Goal: Task Accomplishment & Management: Use online tool/utility

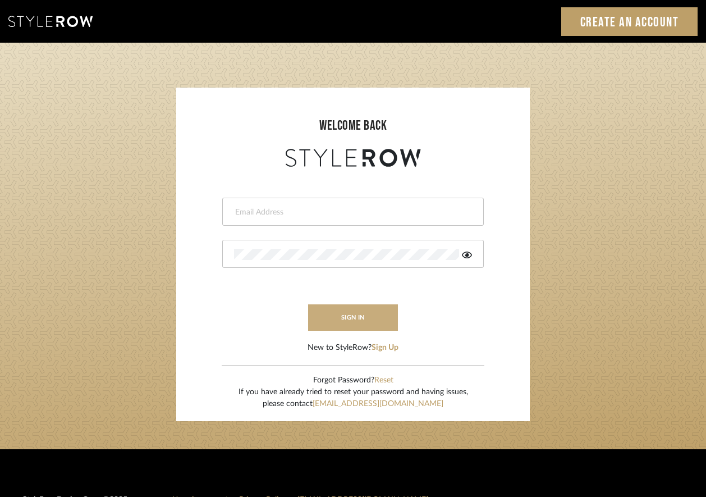
type input "[PERSON_NAME][EMAIL_ADDRESS][DOMAIN_NAME]"
click at [358, 314] on button "sign in" at bounding box center [353, 317] width 90 height 26
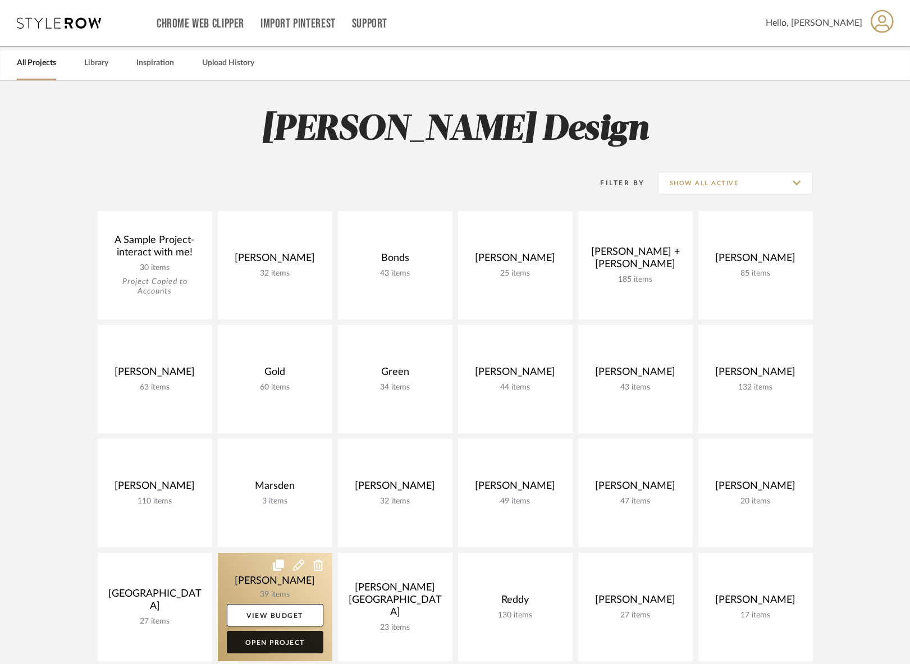
click at [276, 496] on link "Open Project" at bounding box center [275, 642] width 97 height 22
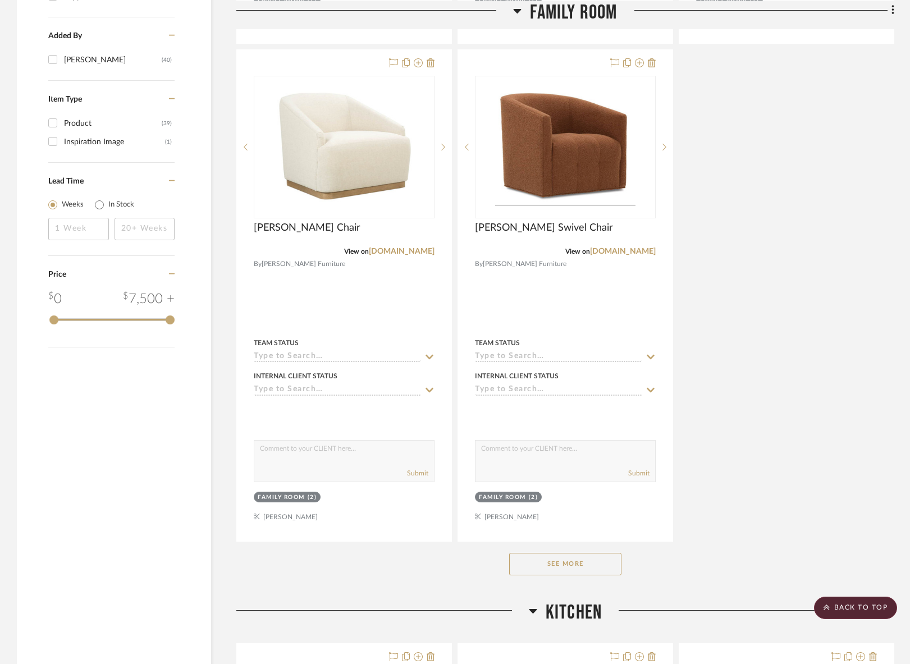
scroll to position [1255, 0]
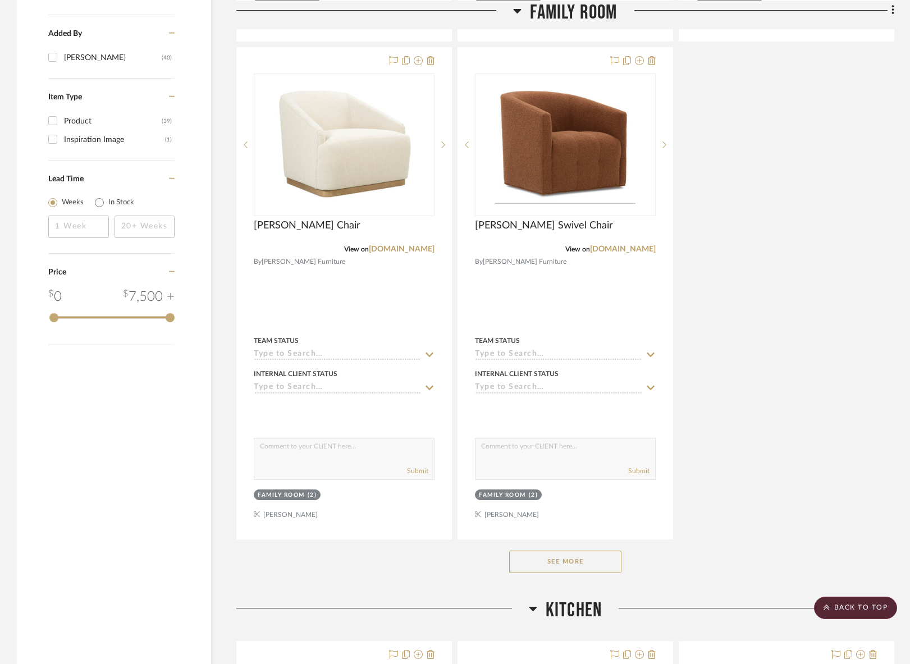
click at [537, 496] on button "See More" at bounding box center [565, 562] width 112 height 22
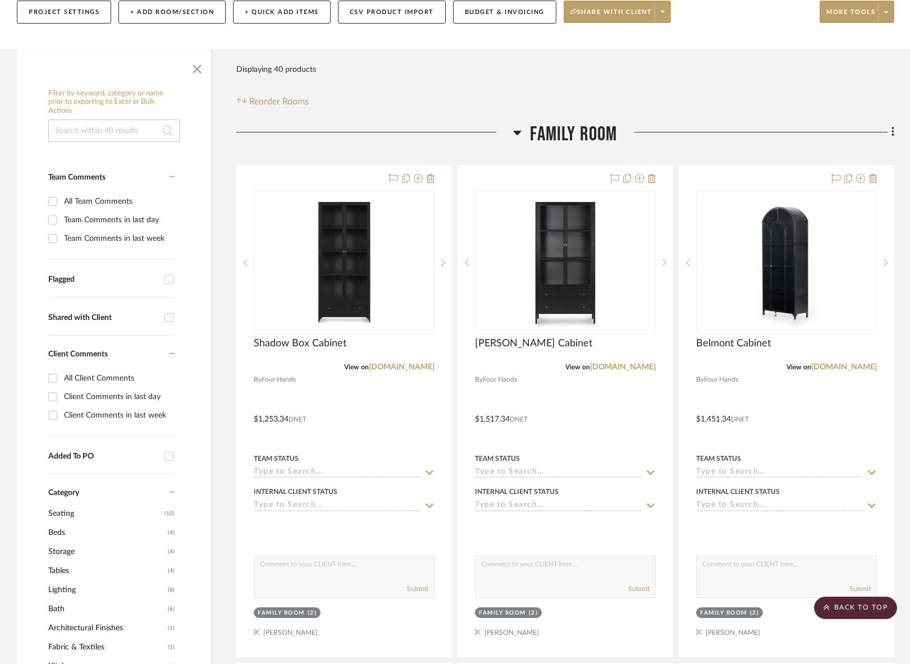
scroll to position [0, 0]
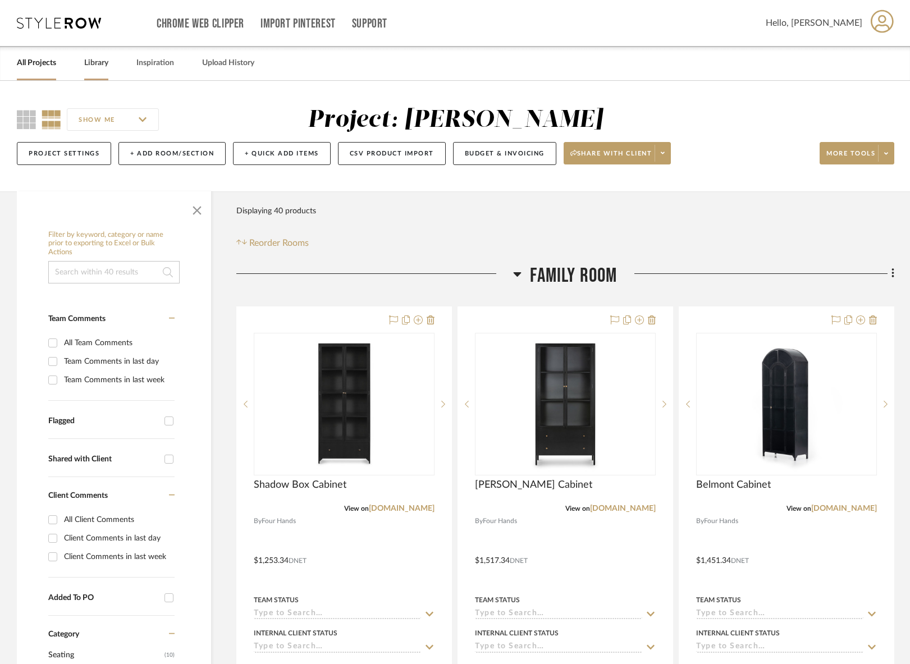
click at [93, 65] on link "Library" at bounding box center [96, 63] width 24 height 15
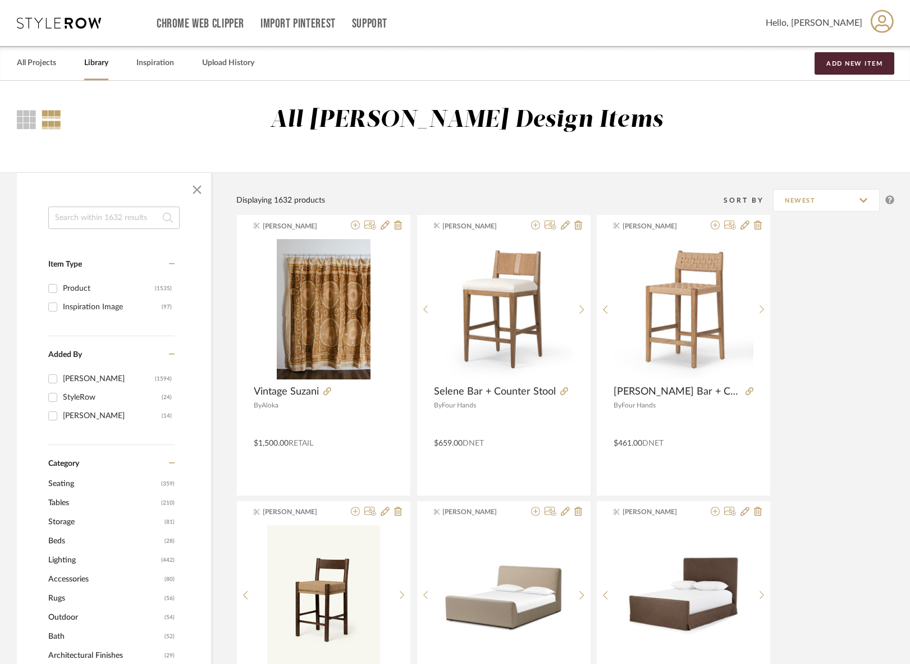
click at [108, 218] on input at bounding box center [113, 218] width 131 height 22
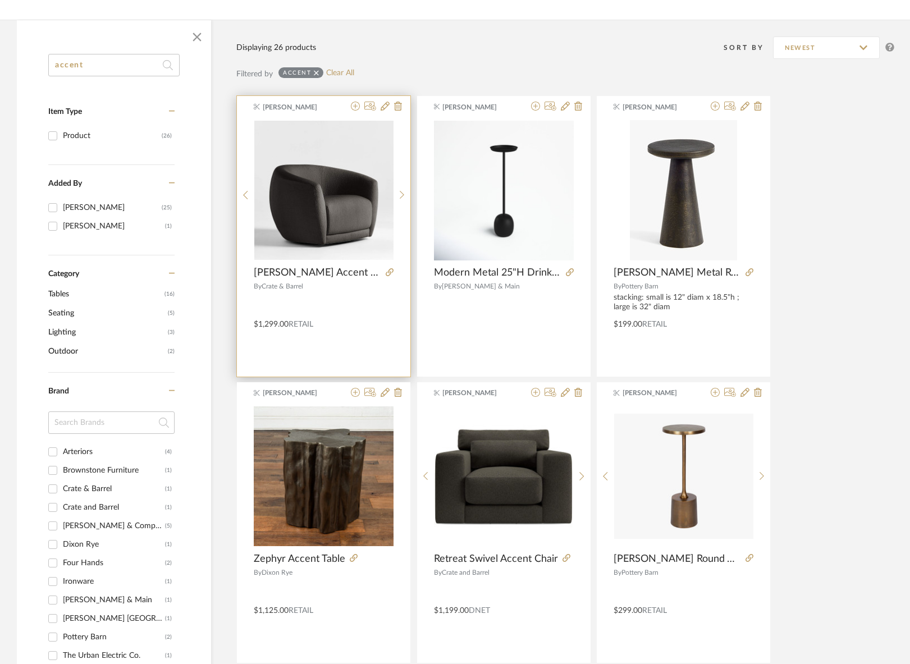
scroll to position [157, 0]
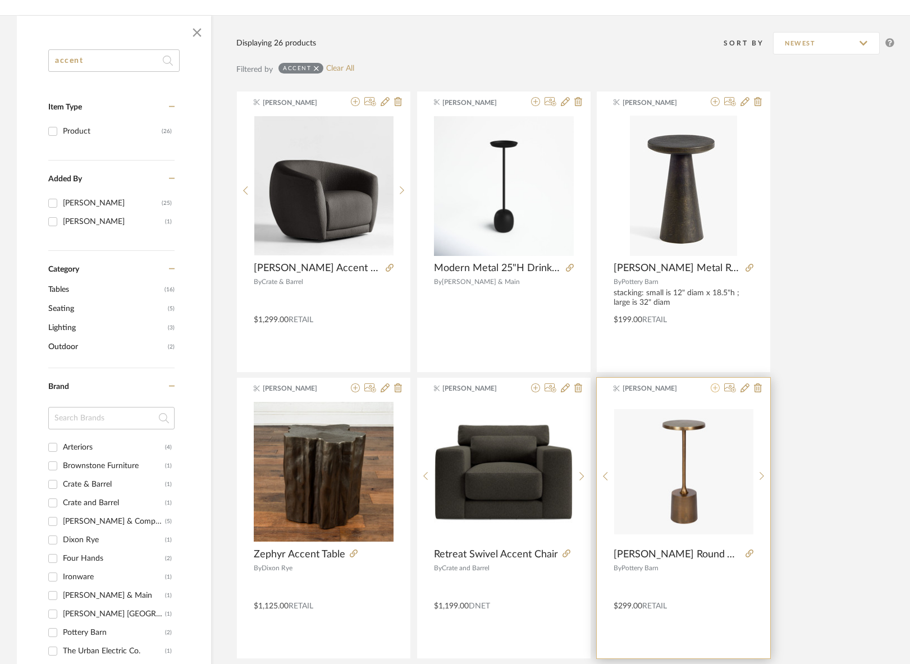
click at [714, 388] on icon at bounding box center [715, 387] width 9 height 9
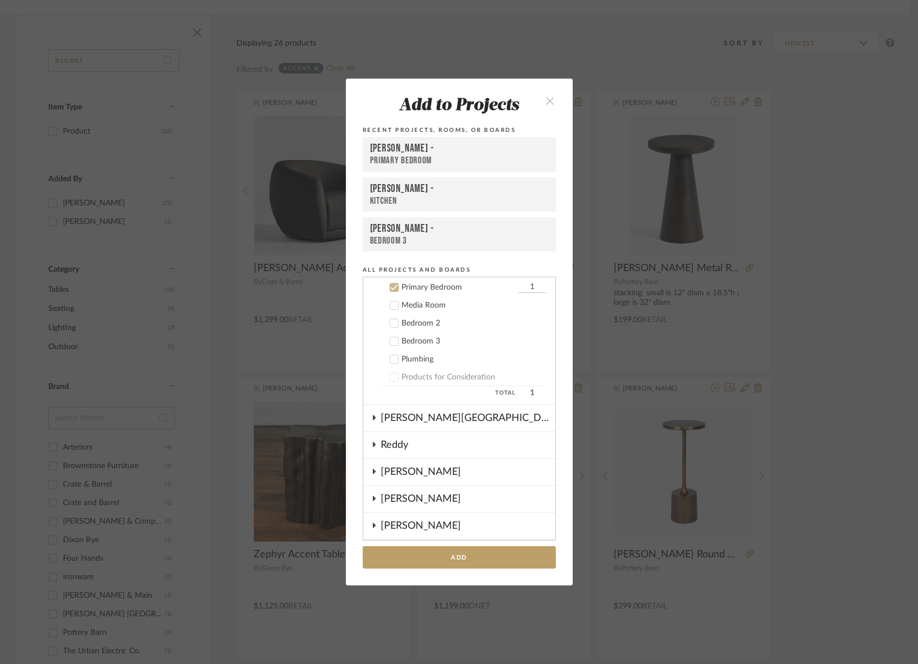
scroll to position [611, 0]
drag, startPoint x: 387, startPoint y: 285, endPoint x: 420, endPoint y: 312, distance: 43.1
click at [390, 285] on icon at bounding box center [394, 287] width 8 height 8
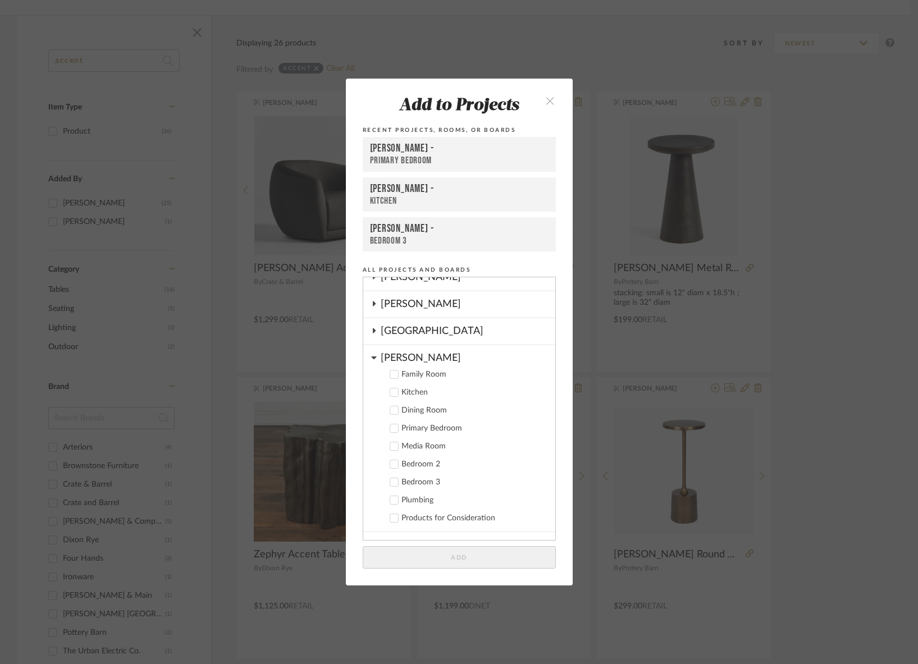
scroll to position [467, 0]
click at [390, 376] on icon at bounding box center [394, 377] width 8 height 8
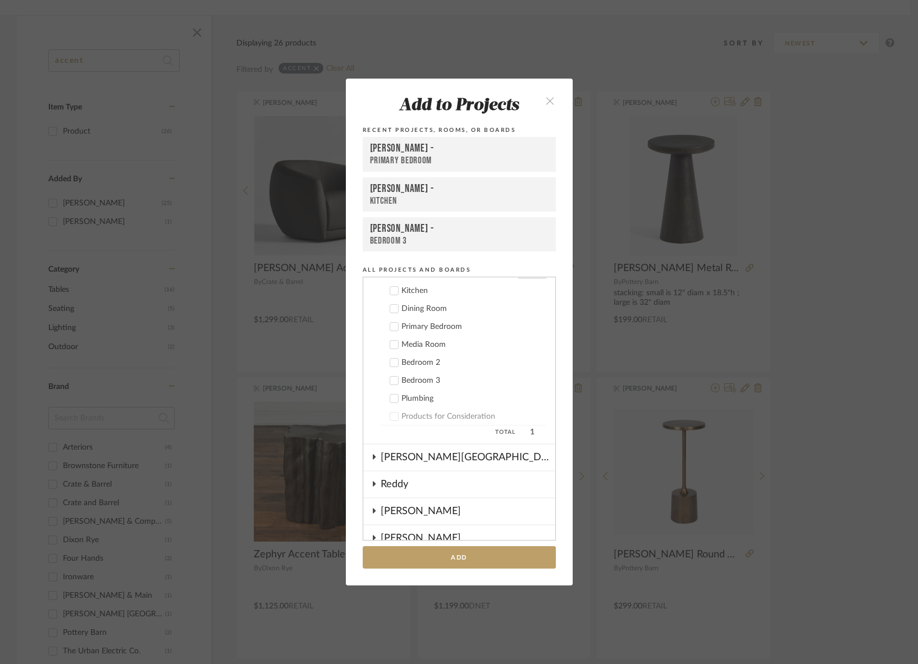
scroll to position [579, 0]
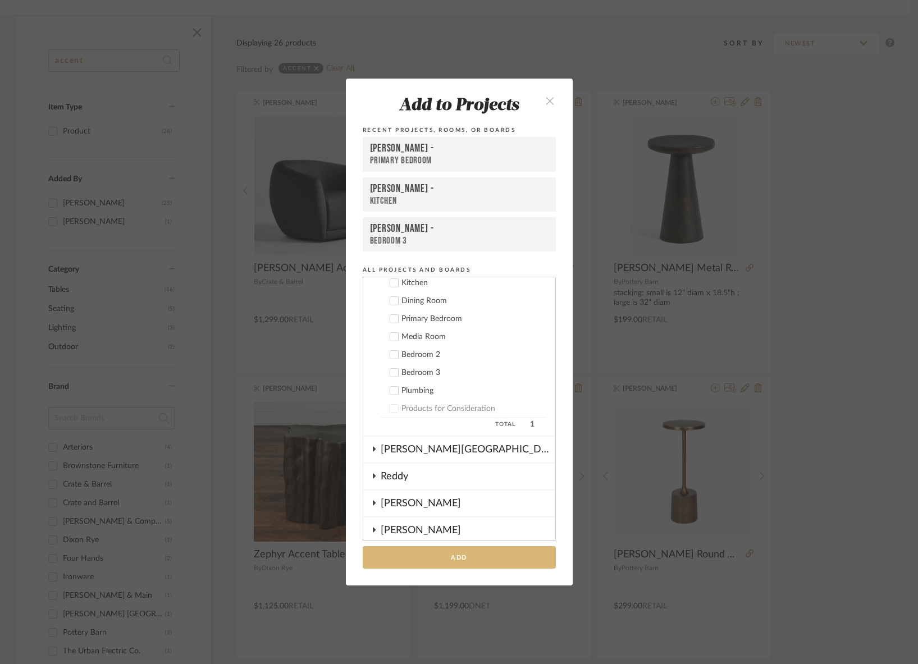
click at [465, 496] on button "Add" at bounding box center [459, 557] width 193 height 23
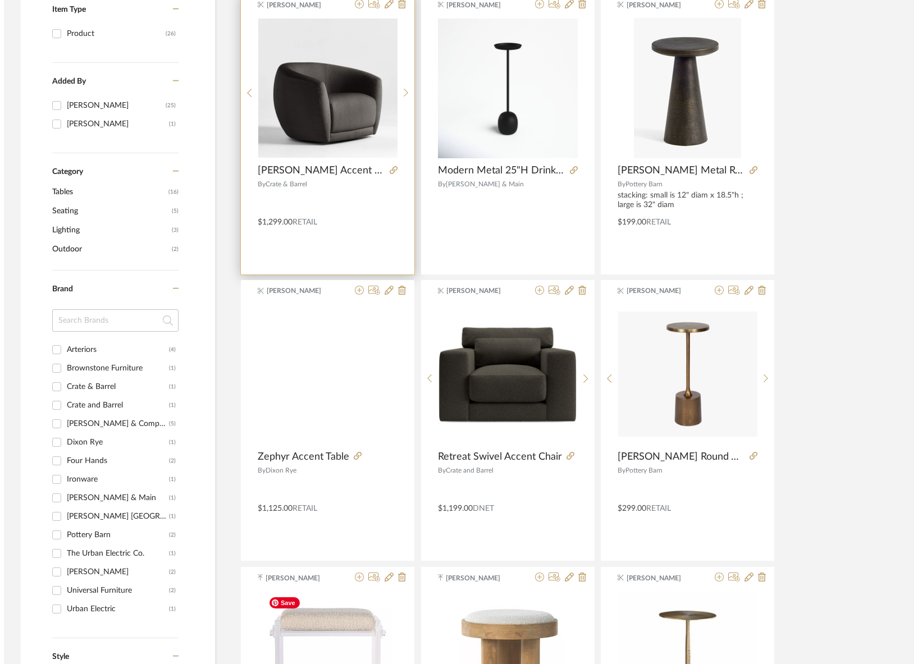
scroll to position [0, 0]
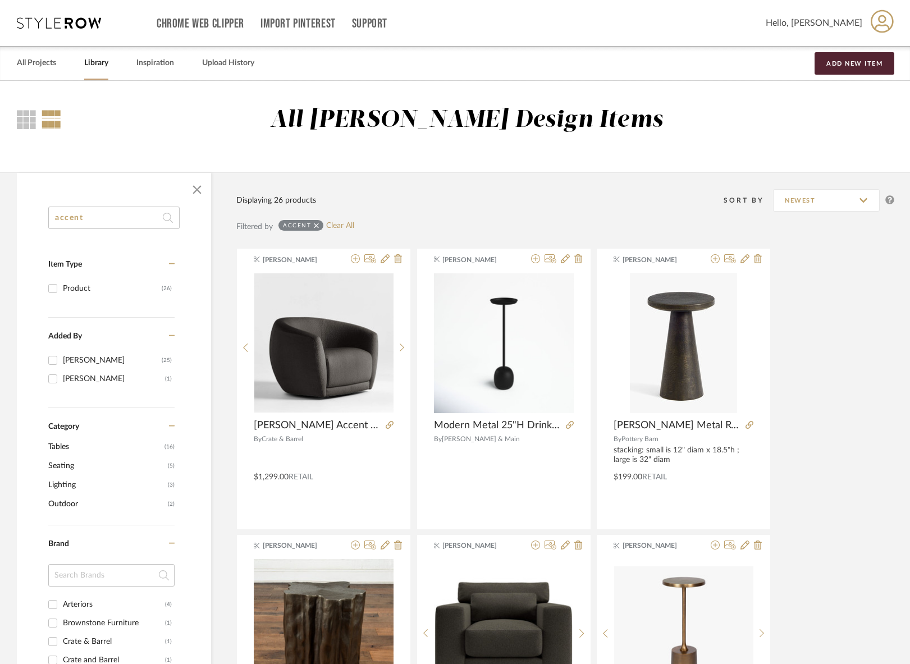
click at [124, 217] on input "accent" at bounding box center [113, 218] width 131 height 22
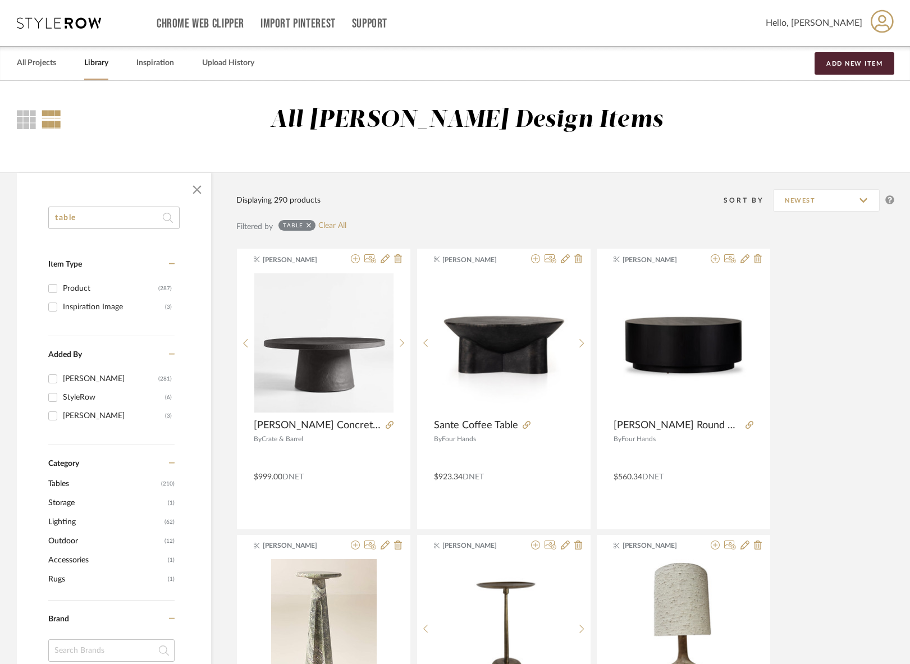
type input "table"
click at [60, 484] on span "Tables" at bounding box center [103, 483] width 110 height 19
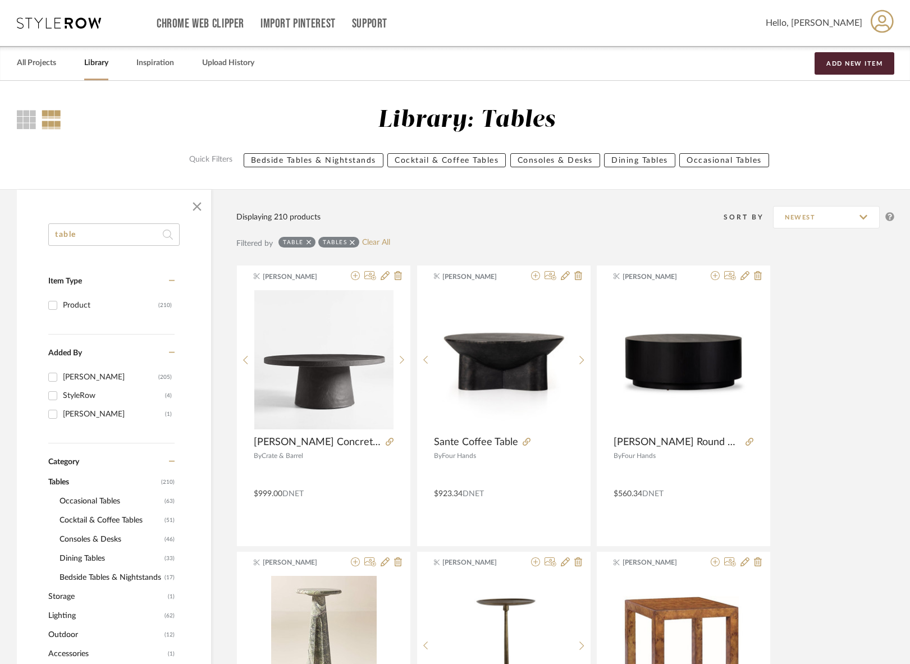
click at [69, 496] on span "Occasional Tables" at bounding box center [111, 501] width 102 height 19
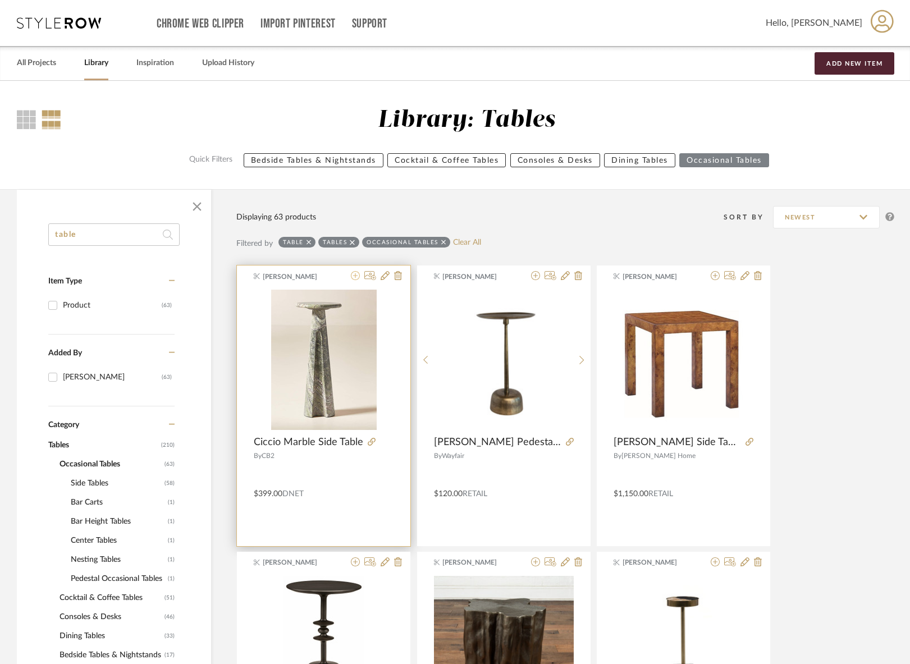
click at [356, 276] on icon at bounding box center [355, 275] width 9 height 9
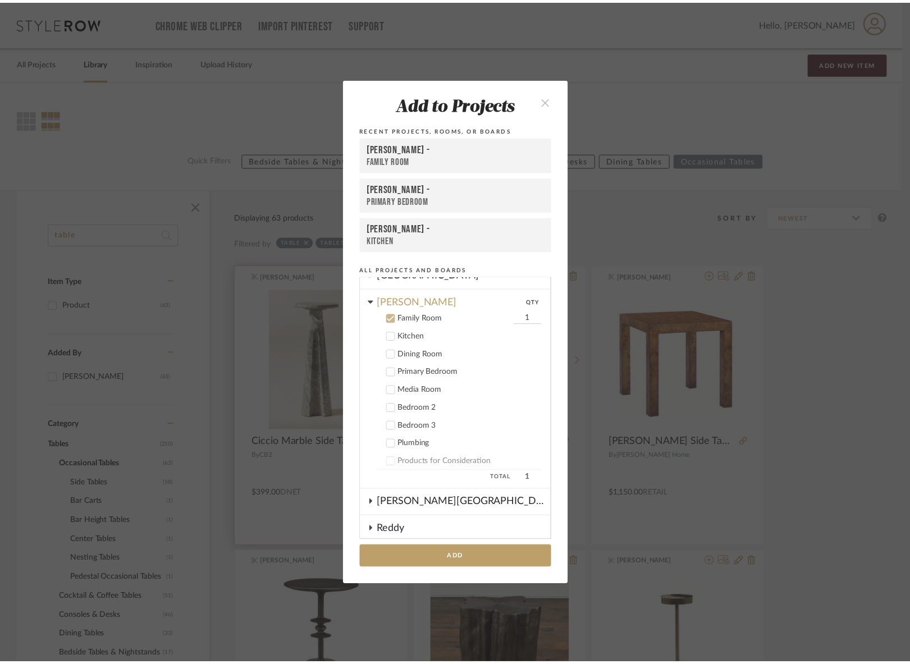
scroll to position [557, 0]
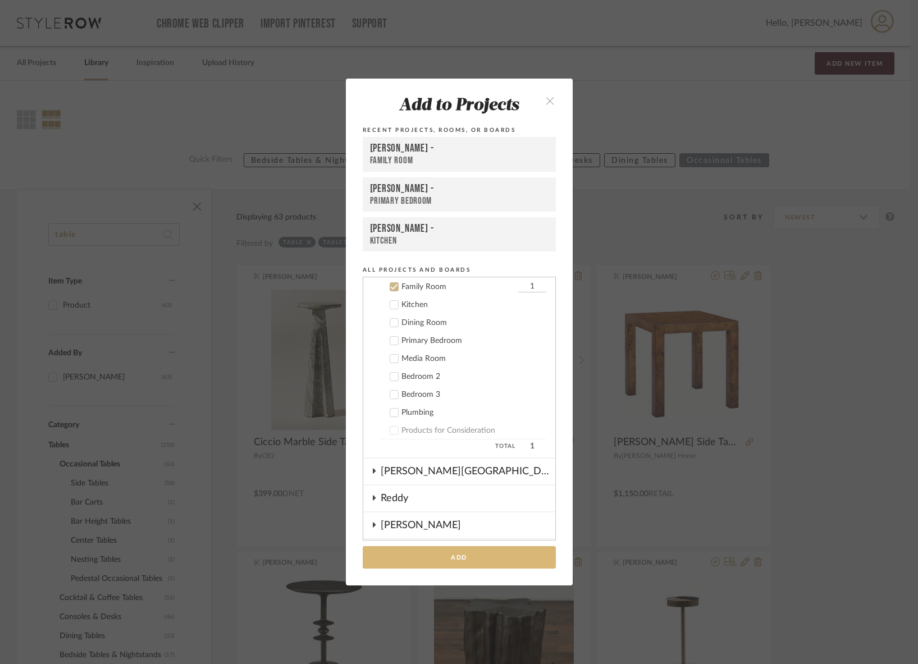
click at [535, 496] on button "Add" at bounding box center [459, 557] width 193 height 23
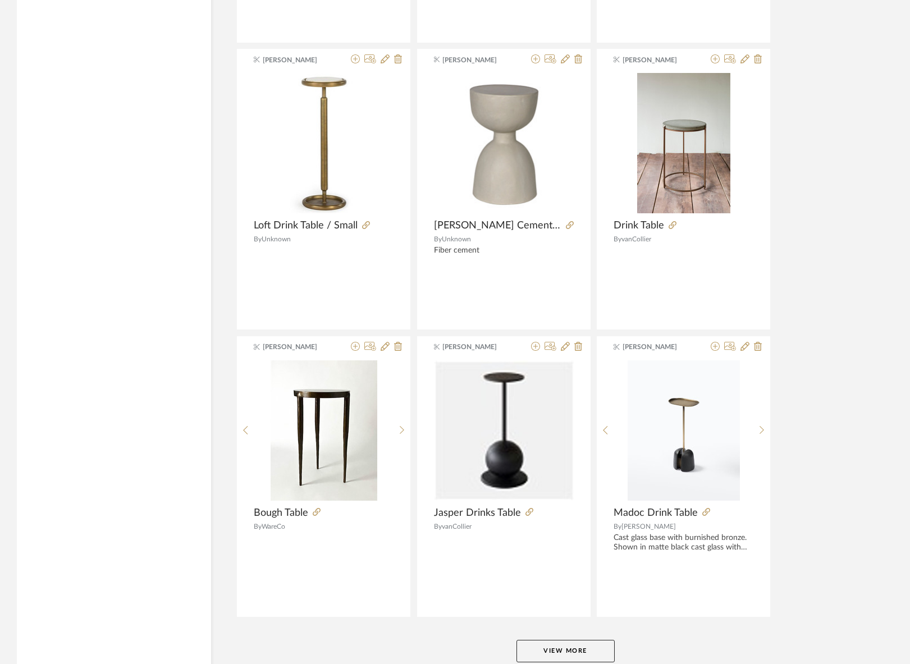
scroll to position [3159, 0]
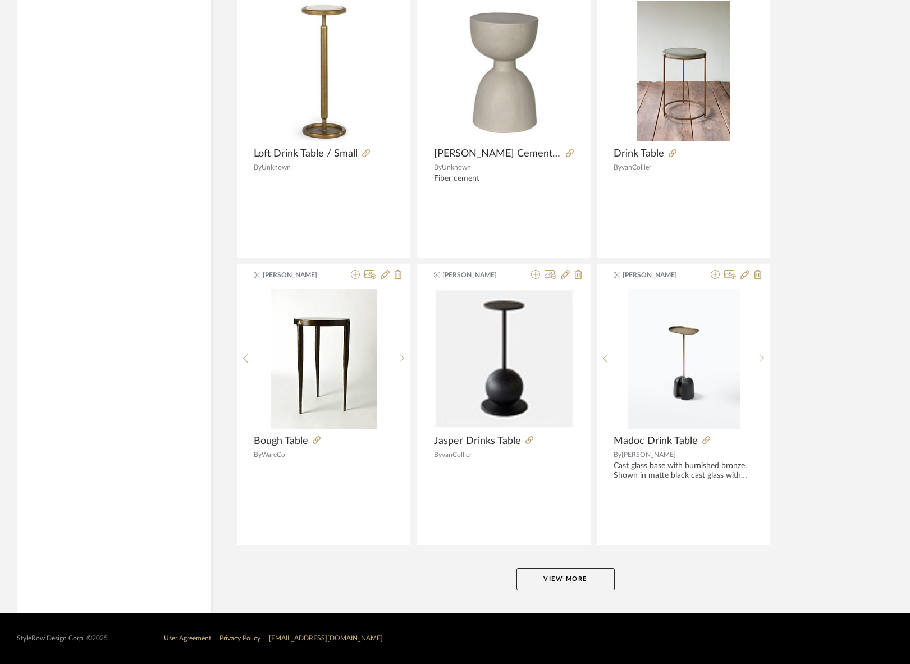
click at [559, 496] on button "View More" at bounding box center [565, 579] width 98 height 22
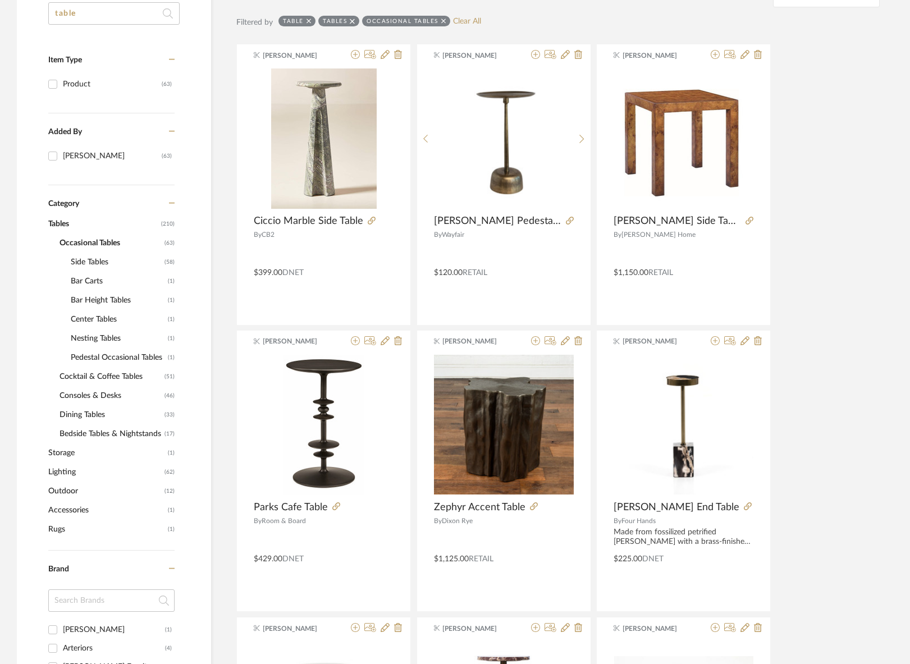
scroll to position [0, 0]
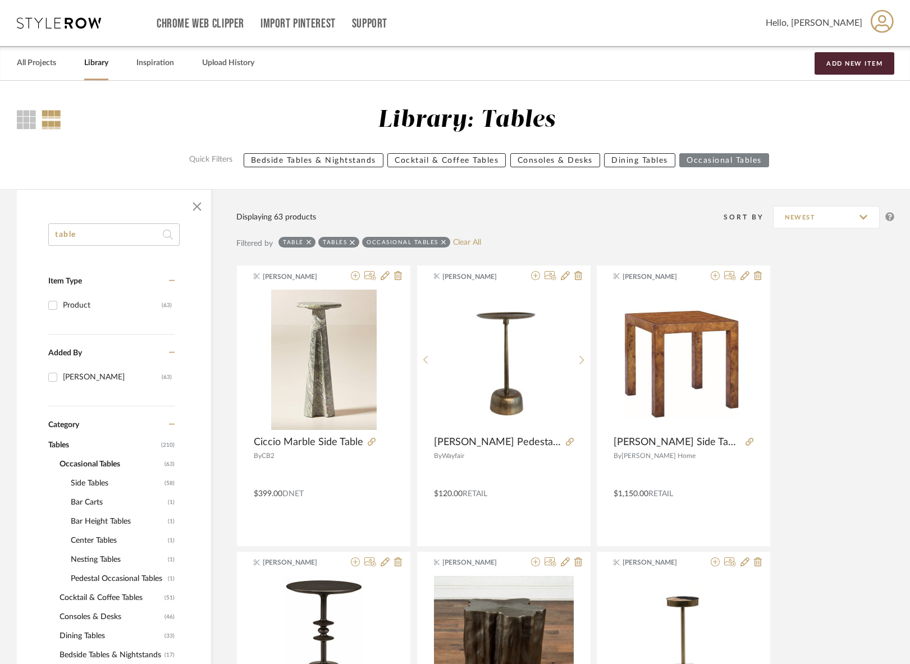
click at [129, 234] on input "table" at bounding box center [113, 234] width 131 height 22
click at [36, 62] on link "All Projects" at bounding box center [36, 63] width 39 height 15
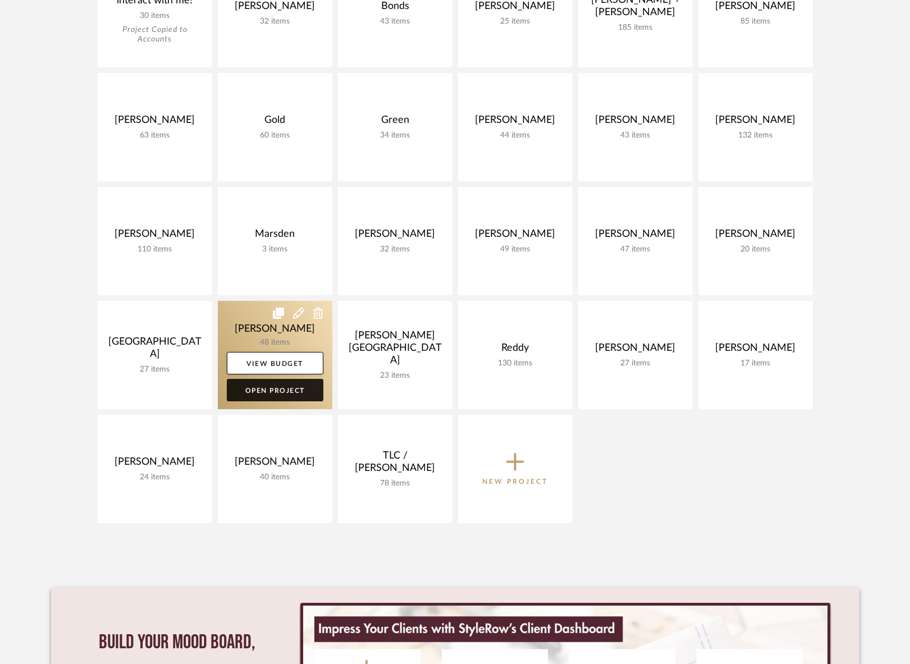
click at [299, 395] on link "Open Project" at bounding box center [275, 390] width 97 height 22
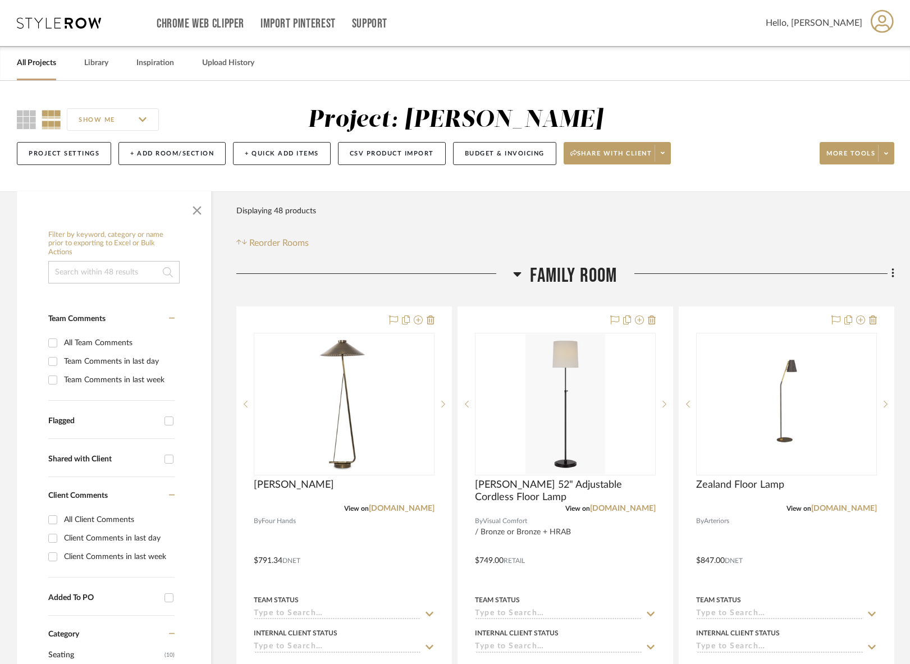
click at [518, 274] on icon at bounding box center [518, 274] width 8 height 4
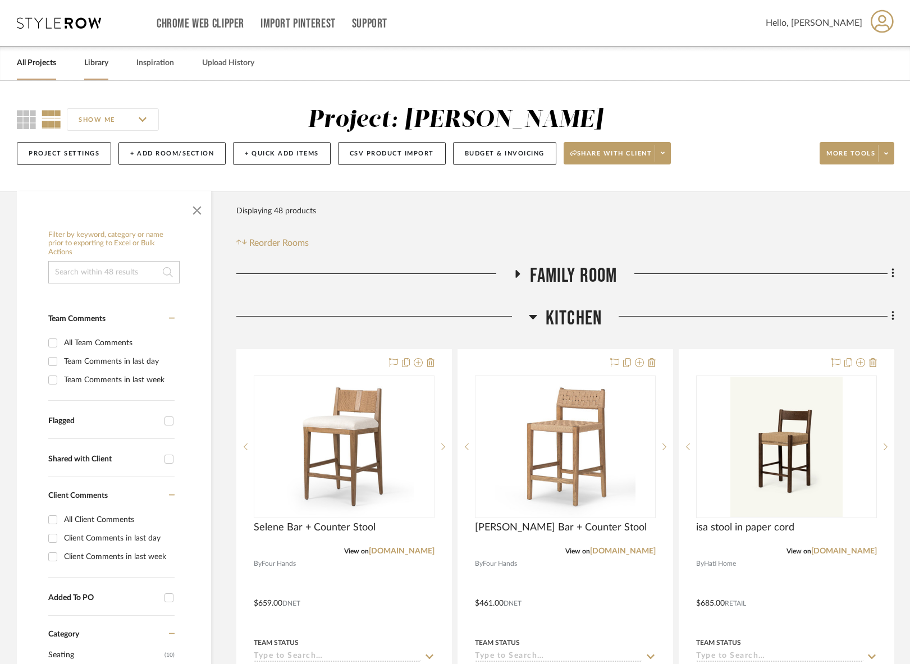
click at [95, 67] on link "Library" at bounding box center [96, 63] width 24 height 15
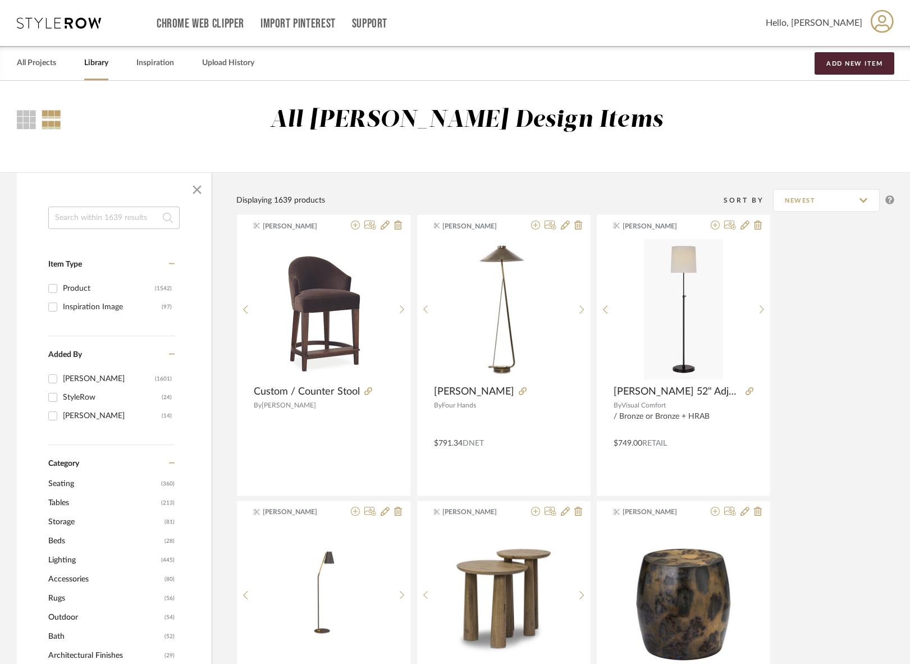
click at [126, 221] on input at bounding box center [113, 218] width 131 height 22
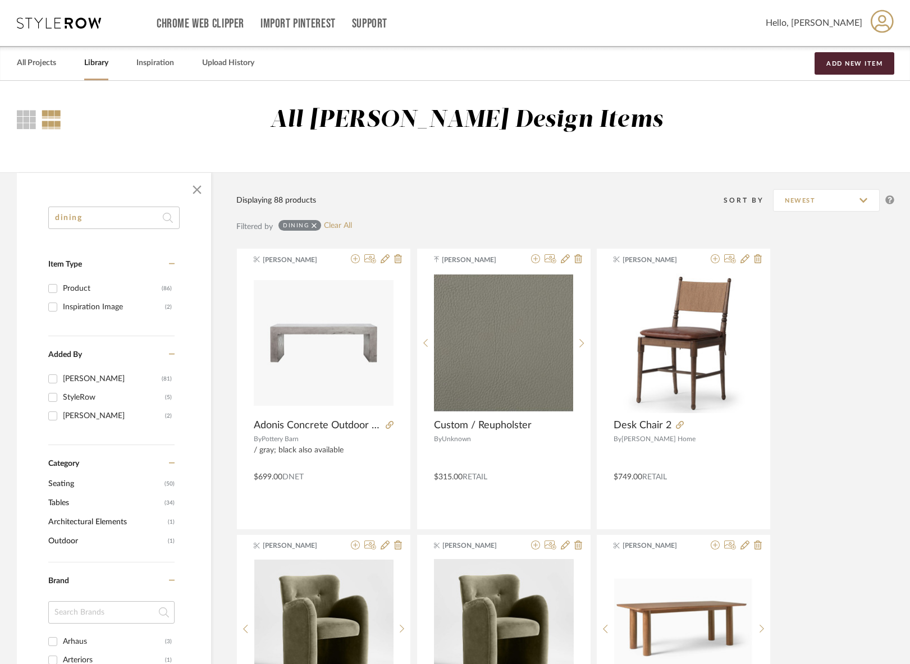
type input "dining"
click at [83, 287] on div "Product" at bounding box center [112, 289] width 99 height 18
click at [62, 287] on input "Product (86)" at bounding box center [53, 289] width 18 height 18
checkbox input "true"
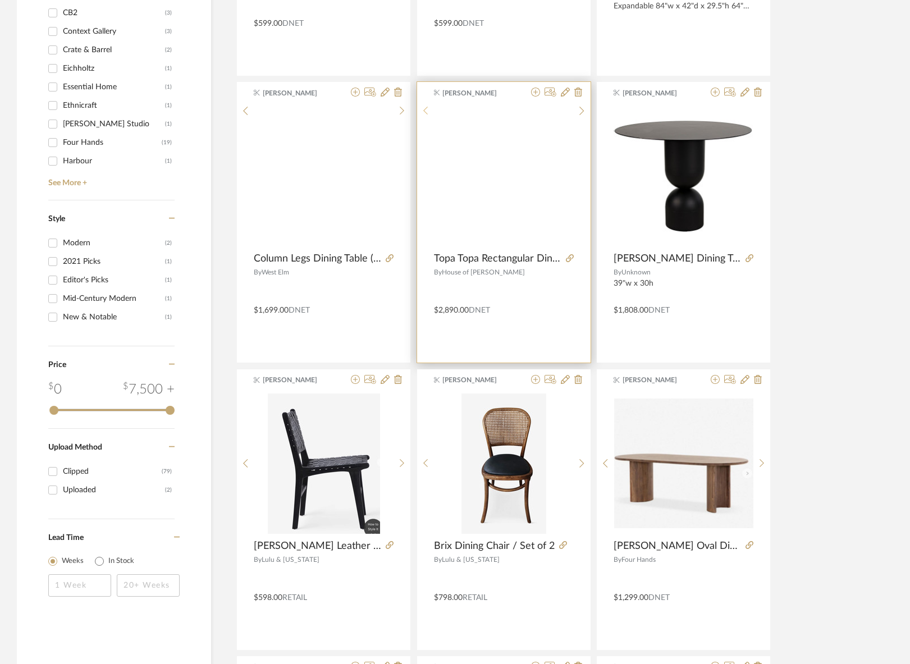
scroll to position [744, 0]
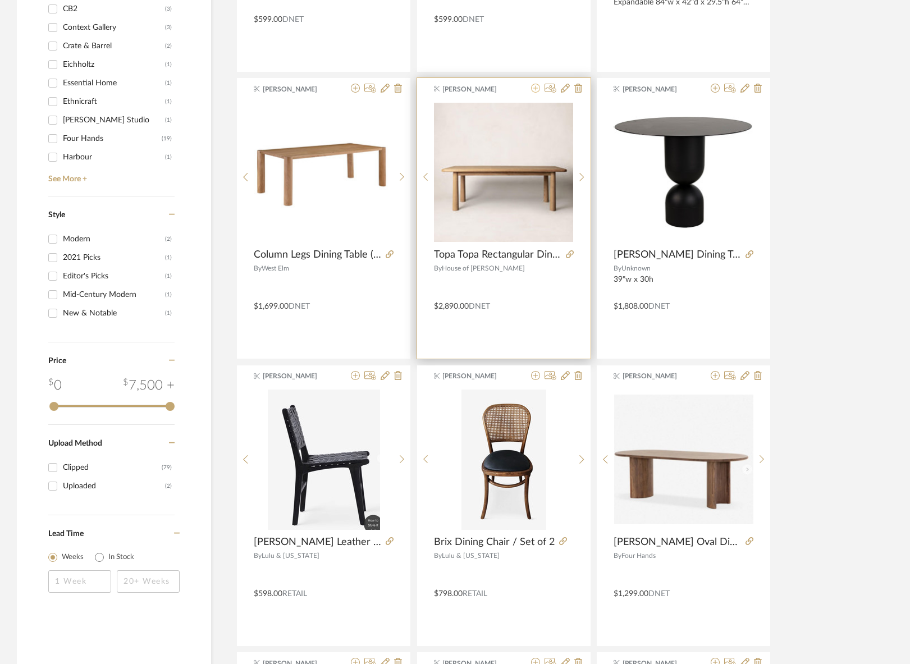
click at [535, 90] on icon at bounding box center [535, 88] width 9 height 9
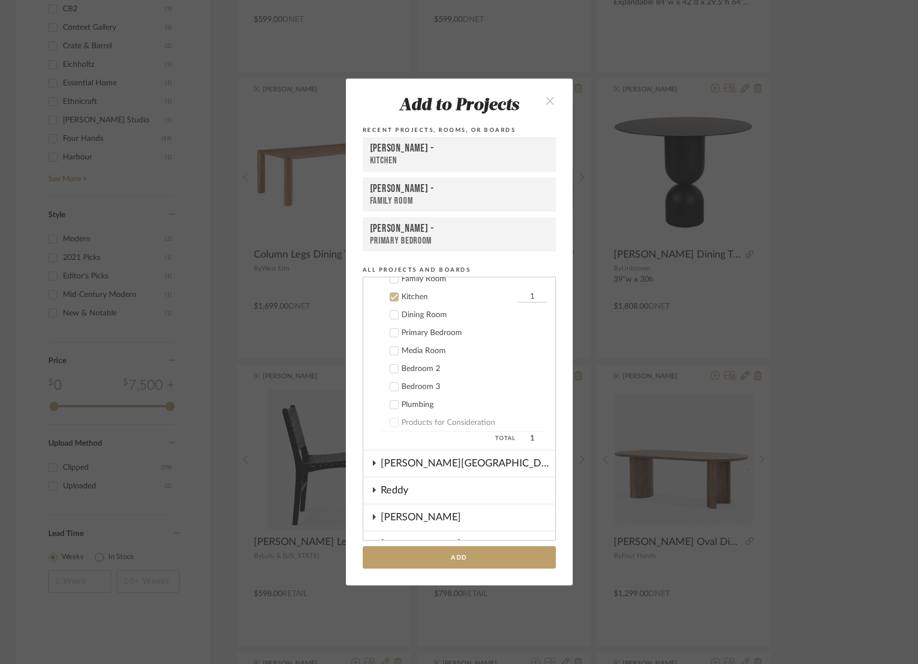
scroll to position [575, 0]
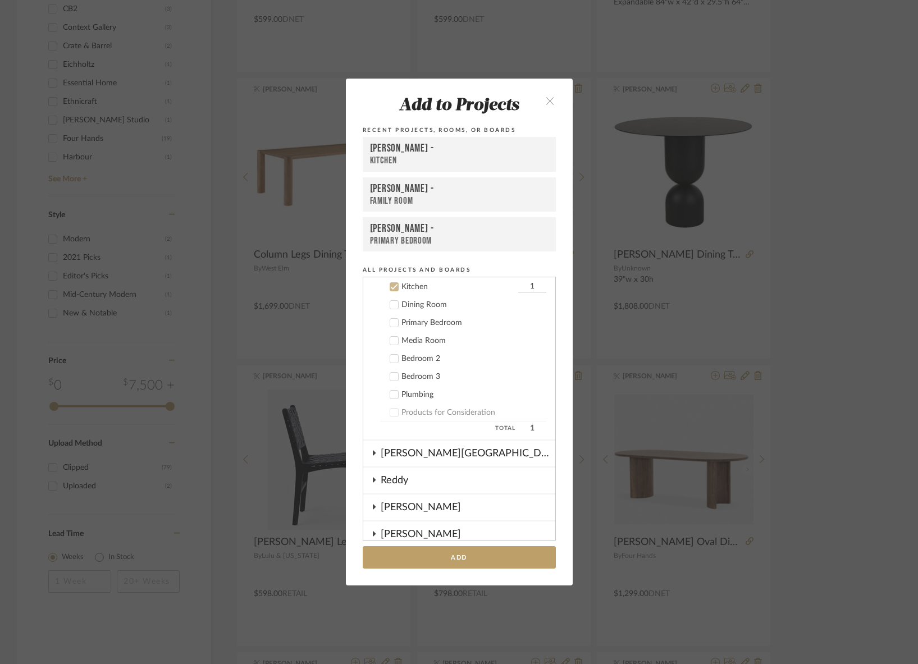
click at [390, 289] on icon at bounding box center [393, 287] width 7 height 6
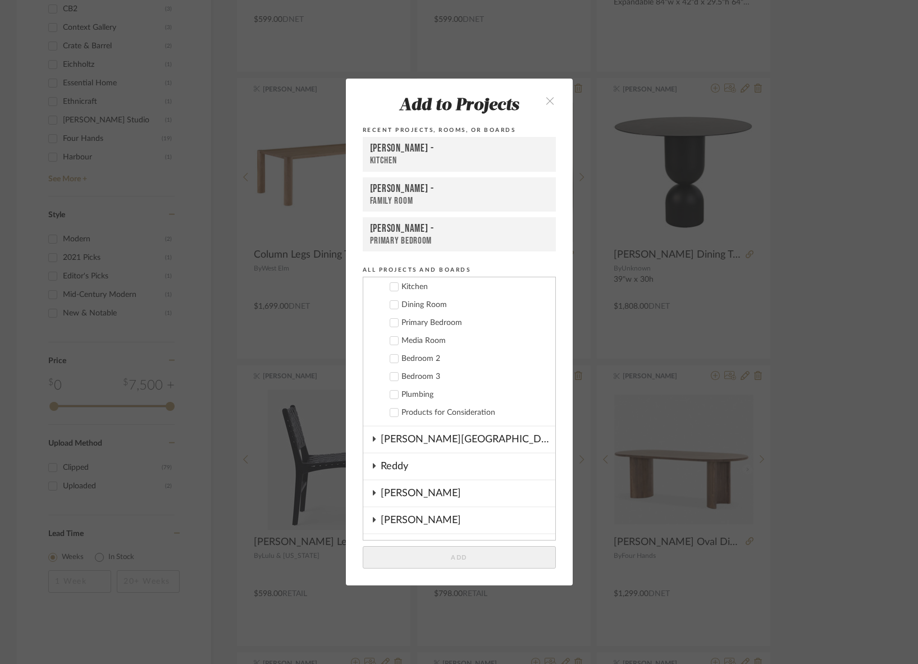
click at [390, 304] on icon at bounding box center [394, 305] width 8 height 8
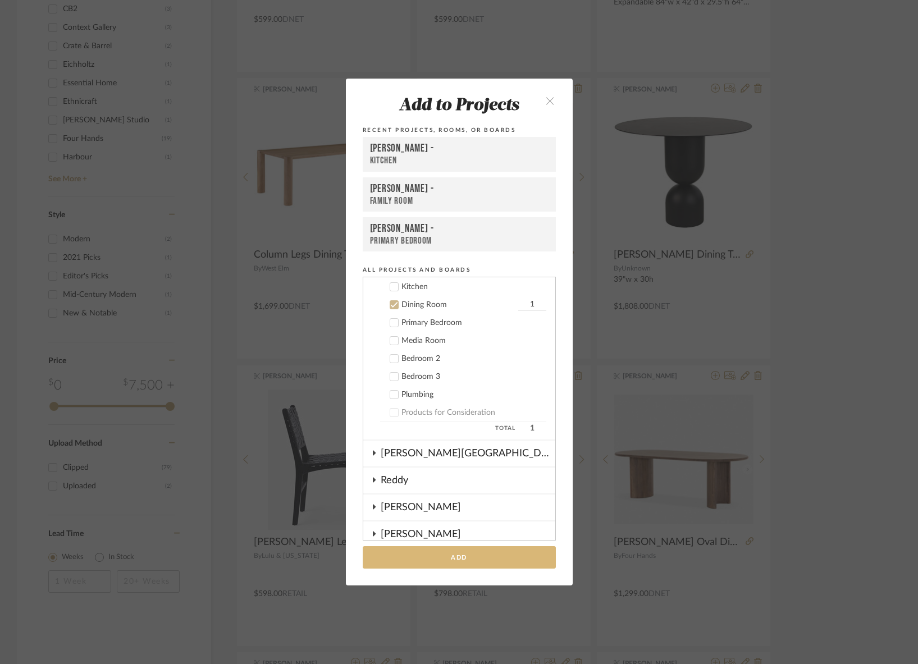
click at [468, 496] on button "Add" at bounding box center [459, 557] width 193 height 23
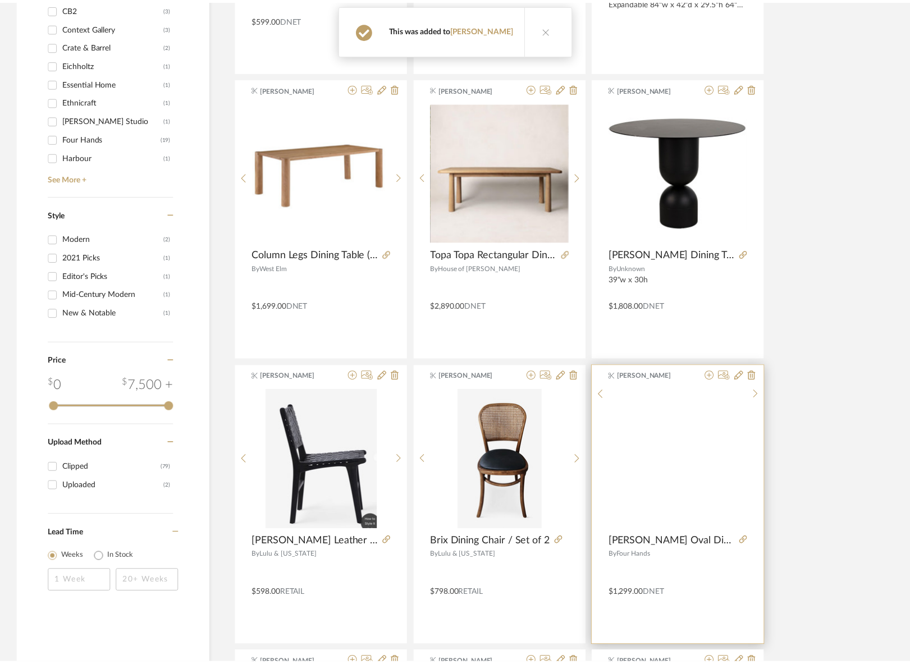
scroll to position [744, 0]
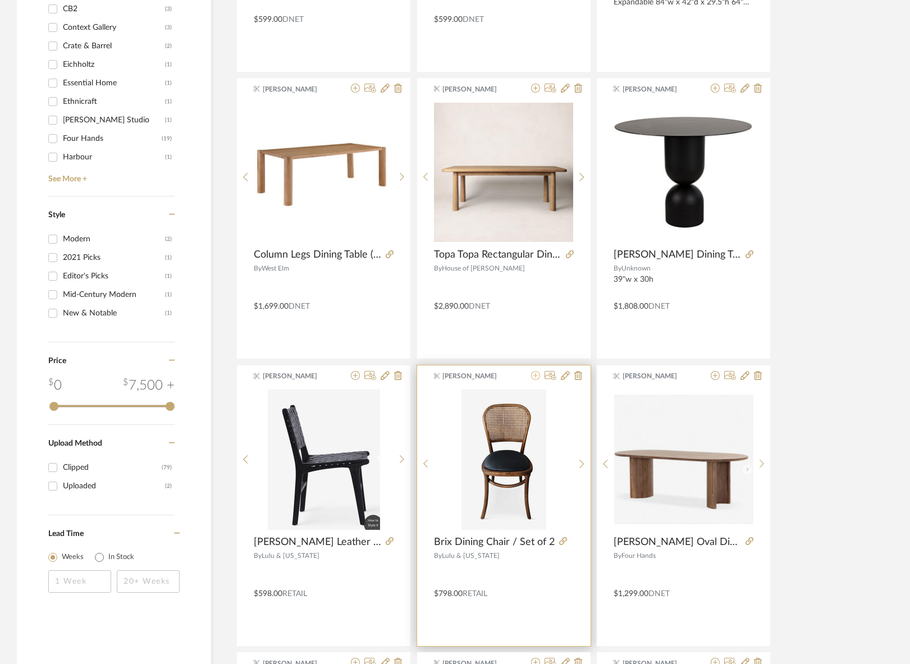
click at [533, 375] on icon at bounding box center [535, 375] width 9 height 9
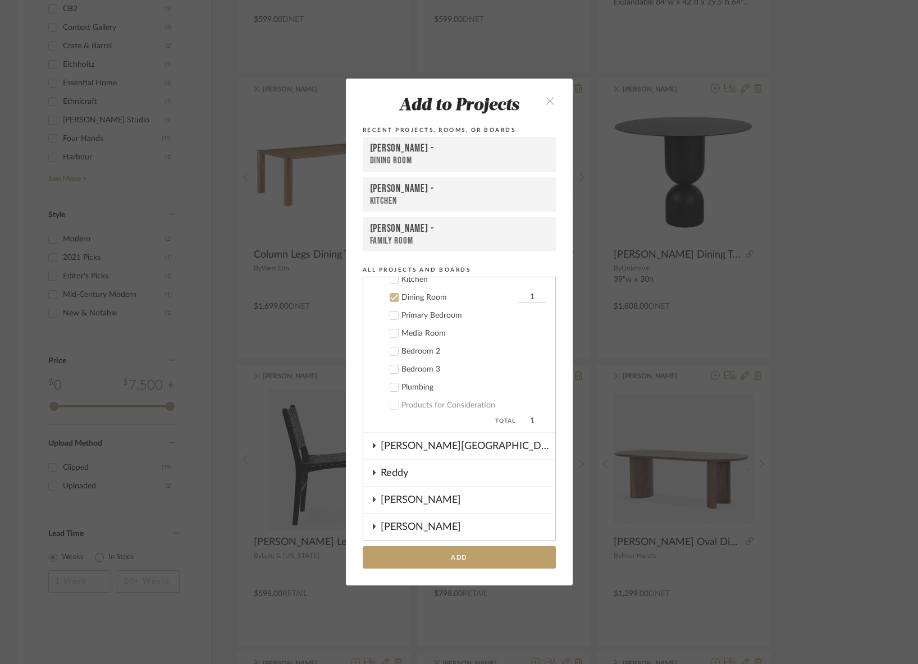
scroll to position [593, 0]
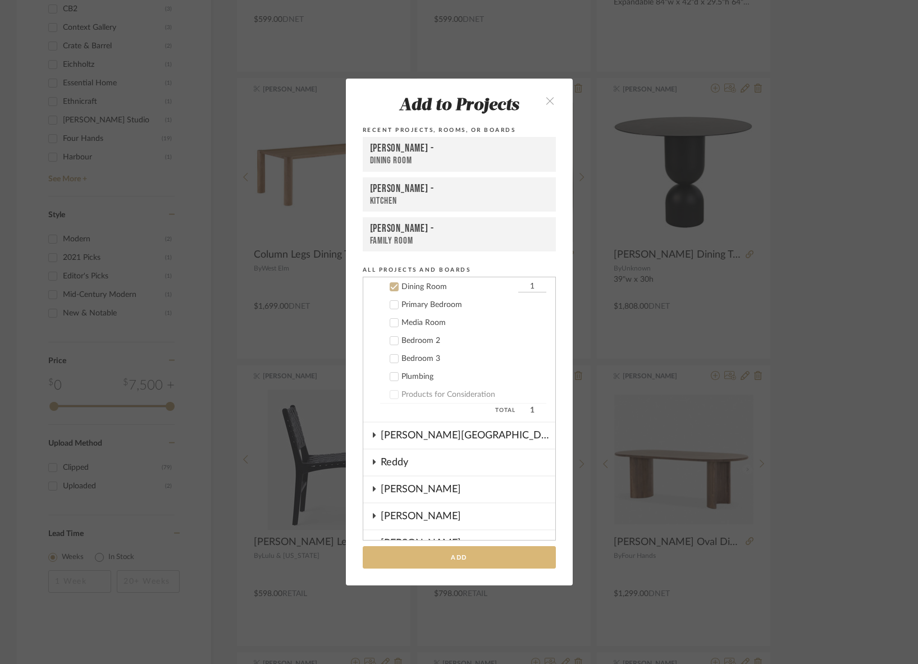
click at [497, 496] on button "Add" at bounding box center [459, 557] width 193 height 23
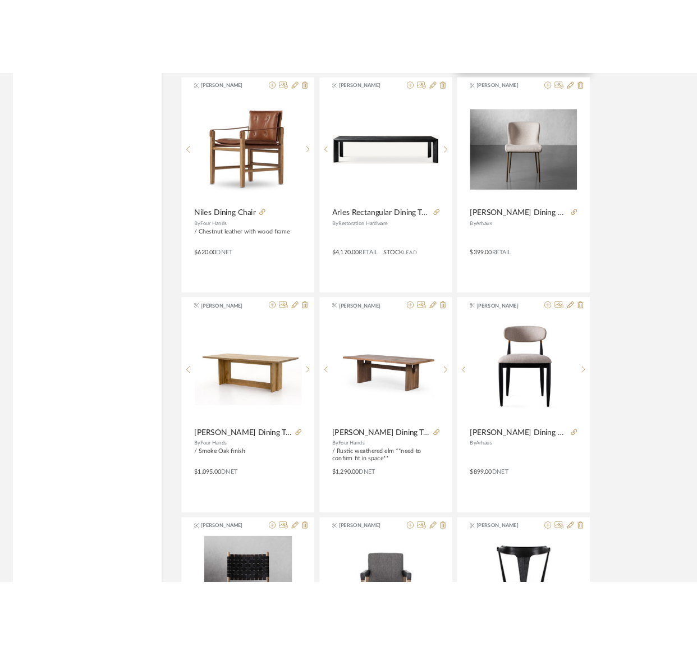
scroll to position [1680, 0]
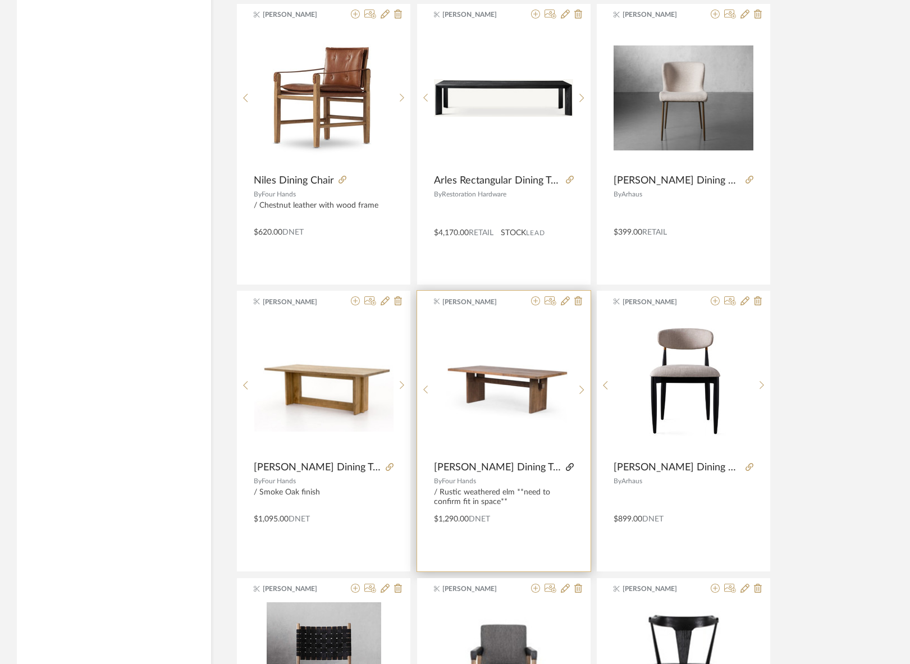
click at [566, 467] on icon at bounding box center [570, 467] width 8 height 8
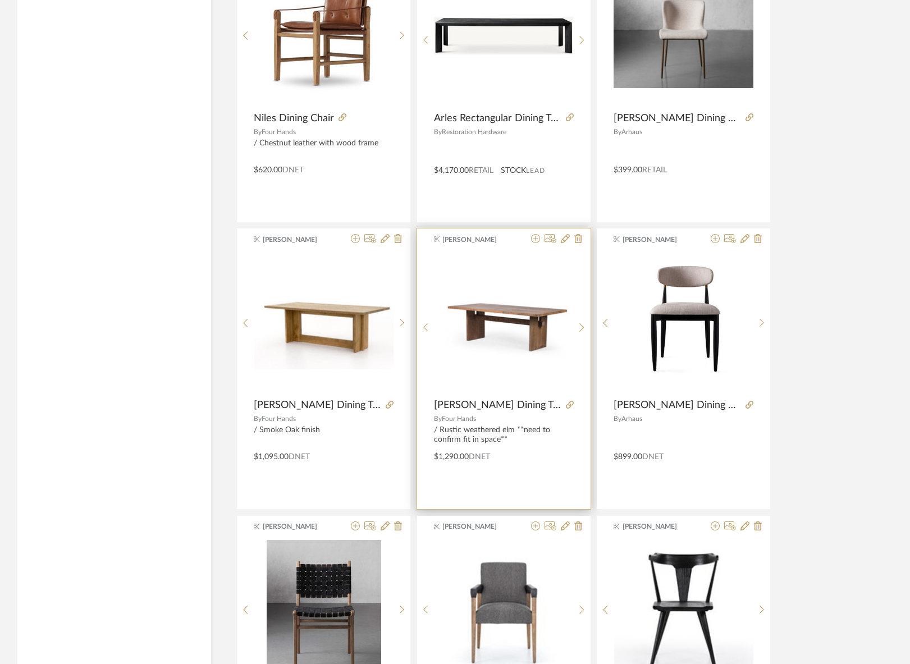
scroll to position [1743, 0]
click at [567, 239] on icon at bounding box center [565, 238] width 9 height 9
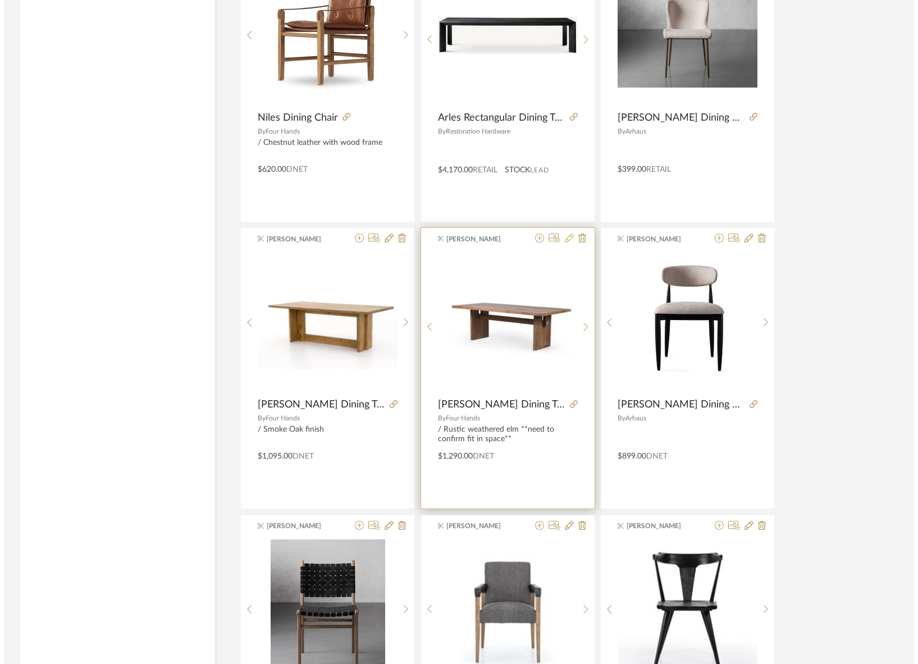
scroll to position [0, 0]
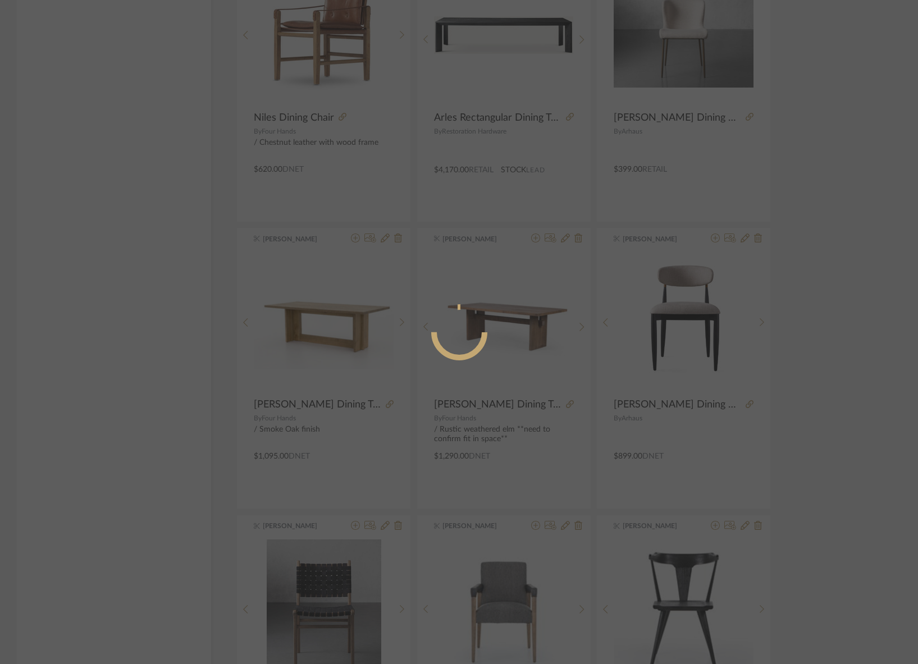
radio input "true"
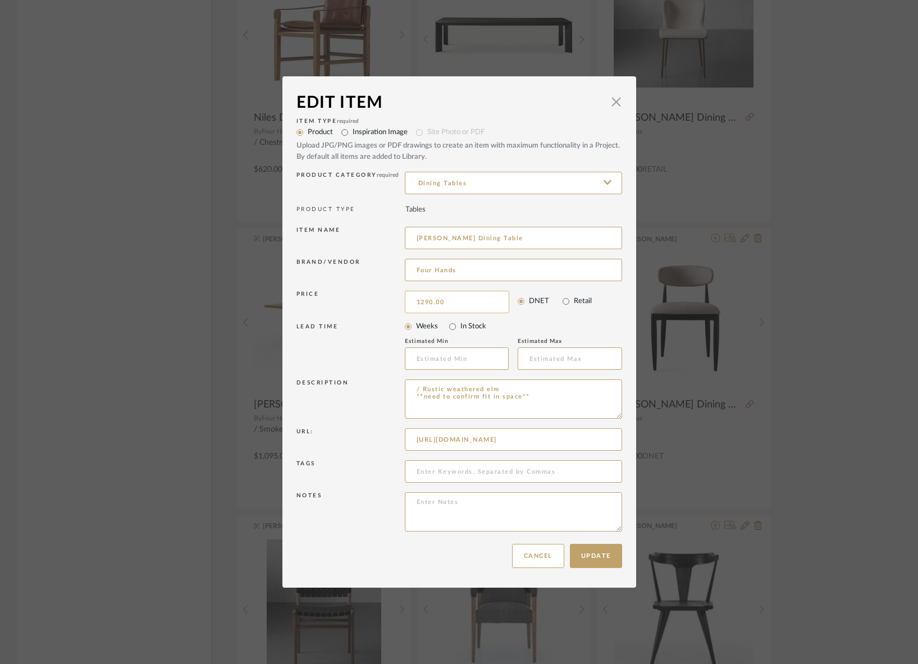
drag, startPoint x: 458, startPoint y: 303, endPoint x: 483, endPoint y: 300, distance: 25.4
click at [483, 300] on input "1290.00" at bounding box center [457, 302] width 104 height 22
drag, startPoint x: 481, startPoint y: 303, endPoint x: 381, endPoint y: 300, distance: 100.0
click at [381, 300] on div "Price 1290.00 DNET Retail" at bounding box center [459, 302] width 326 height 28
type input "$1,583.34"
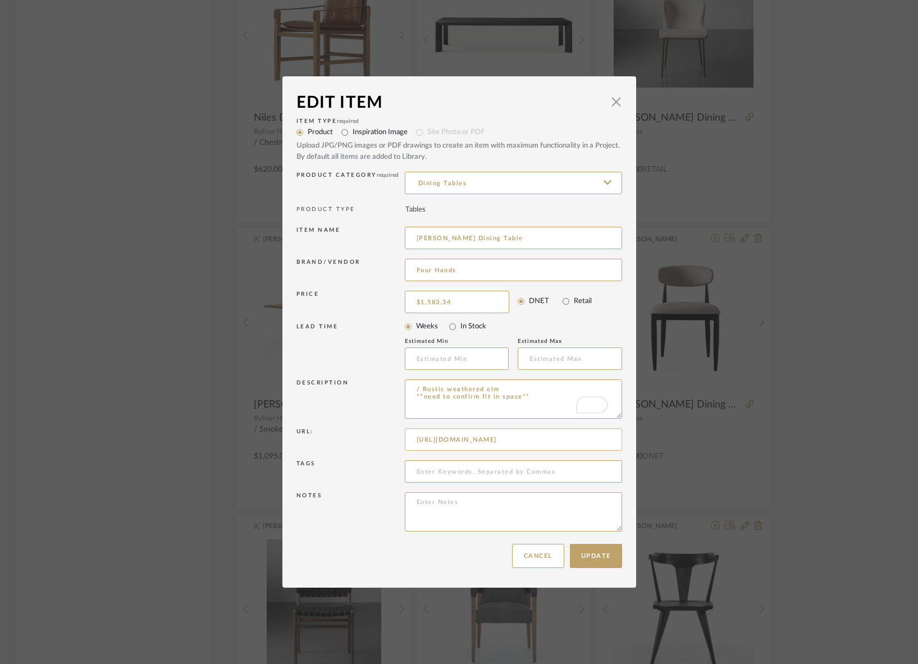
drag, startPoint x: 538, startPoint y: 397, endPoint x: 440, endPoint y: 446, distance: 110.0
click at [405, 395] on textarea "/ Rustic weathered elm **need to confirm fit in space**" at bounding box center [513, 399] width 217 height 39
type textarea "/ Rustic weathered elm"
click at [595, 496] on button "Update" at bounding box center [596, 556] width 52 height 24
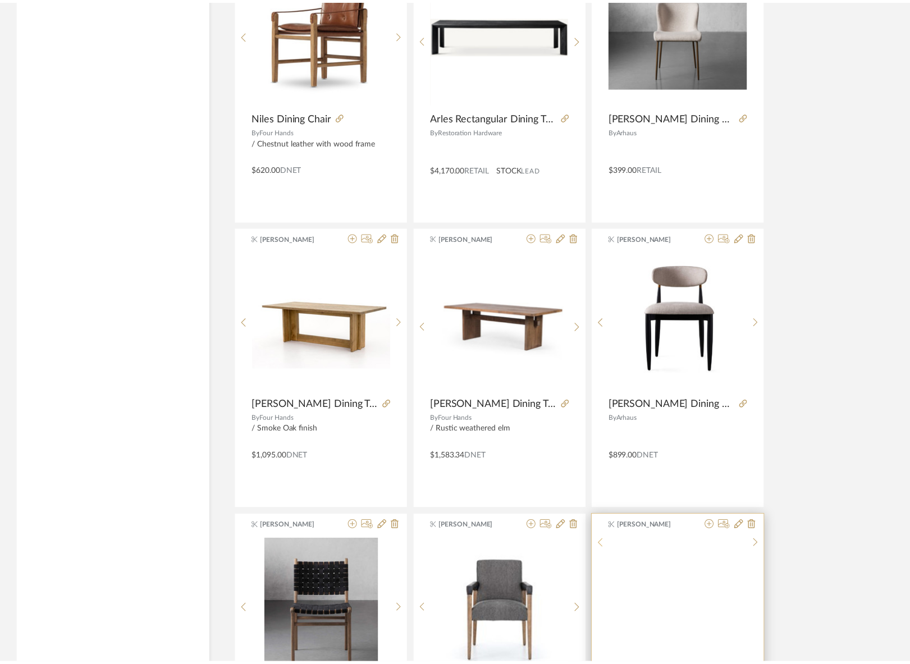
scroll to position [1743, 0]
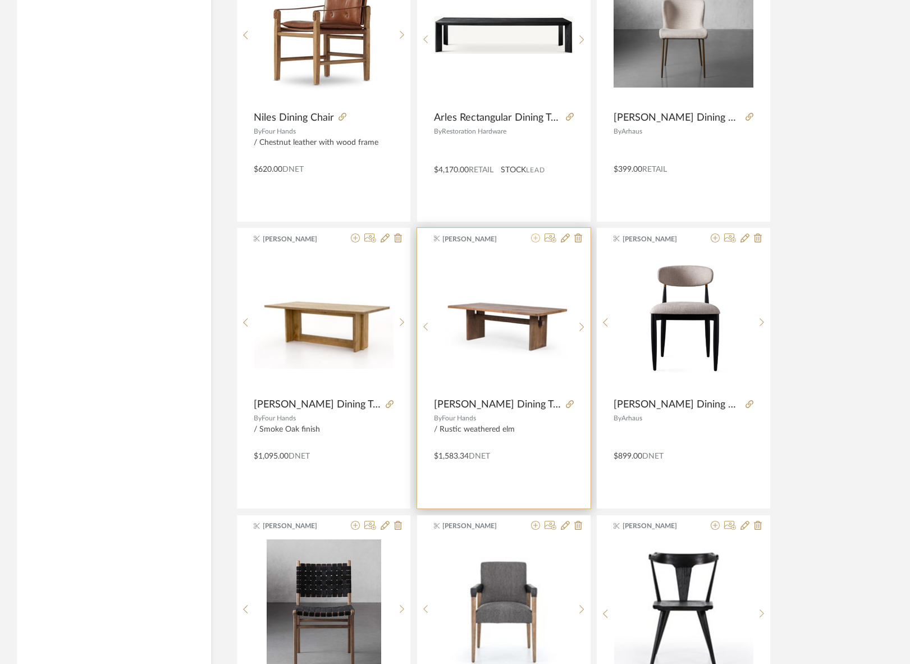
click at [534, 240] on icon at bounding box center [535, 238] width 9 height 9
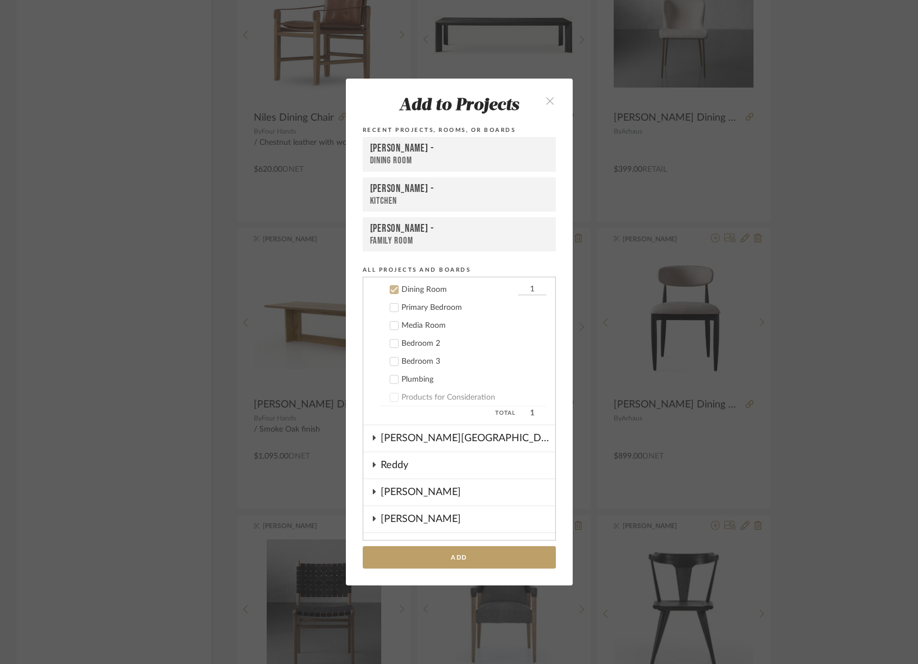
scroll to position [593, 0]
click at [508, 496] on button "Add" at bounding box center [459, 557] width 193 height 23
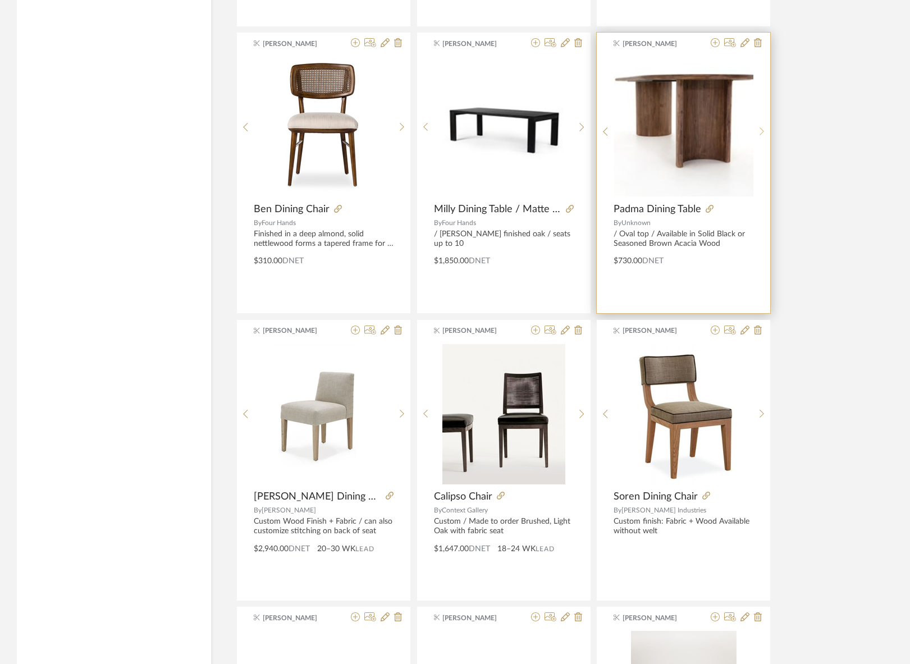
scroll to position [2513, 0]
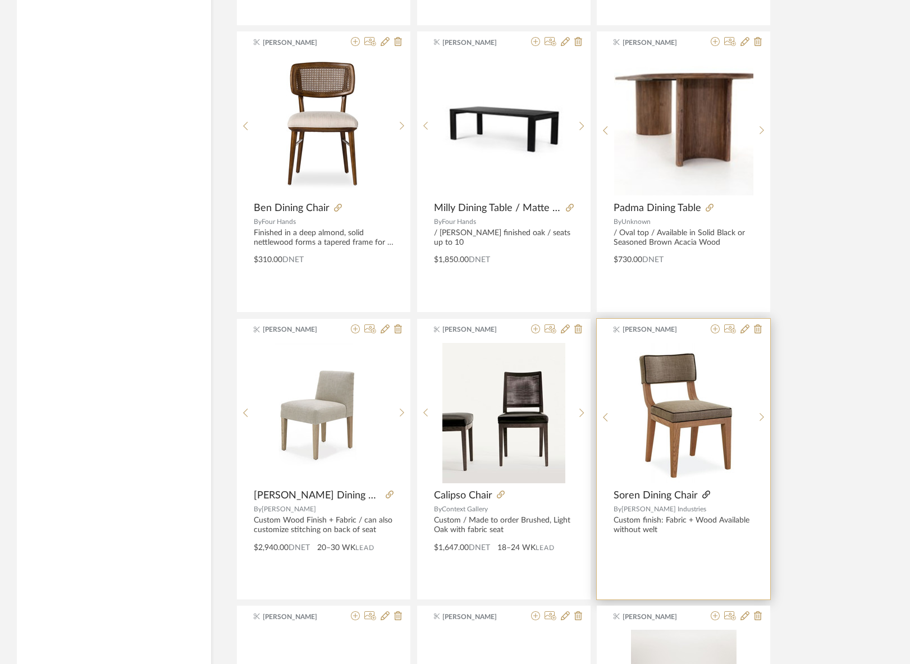
click at [706, 496] on icon at bounding box center [706, 495] width 8 height 8
click at [714, 327] on icon at bounding box center [715, 328] width 9 height 9
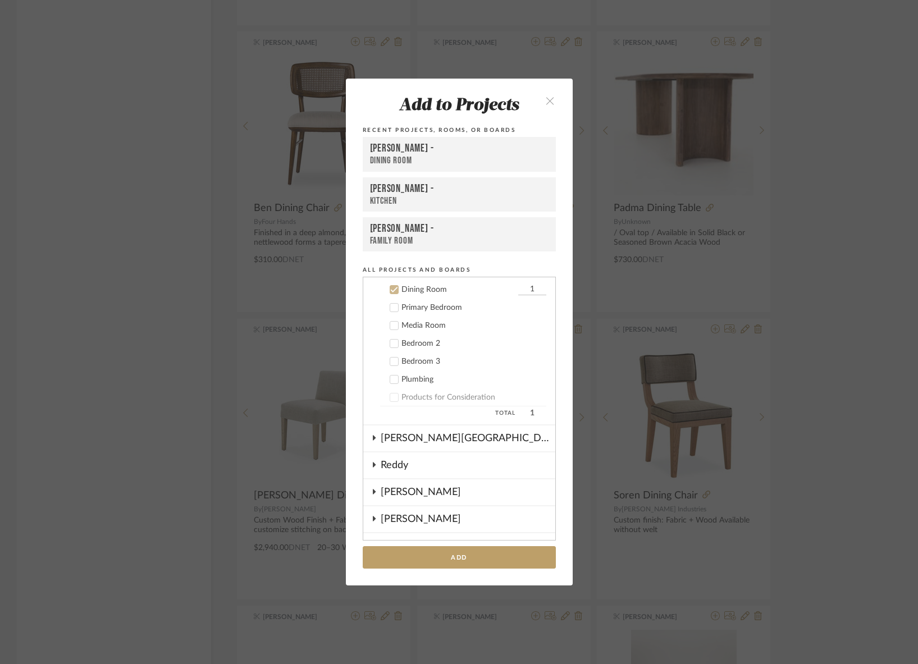
scroll to position [593, 0]
click at [513, 496] on button "Add" at bounding box center [459, 557] width 193 height 23
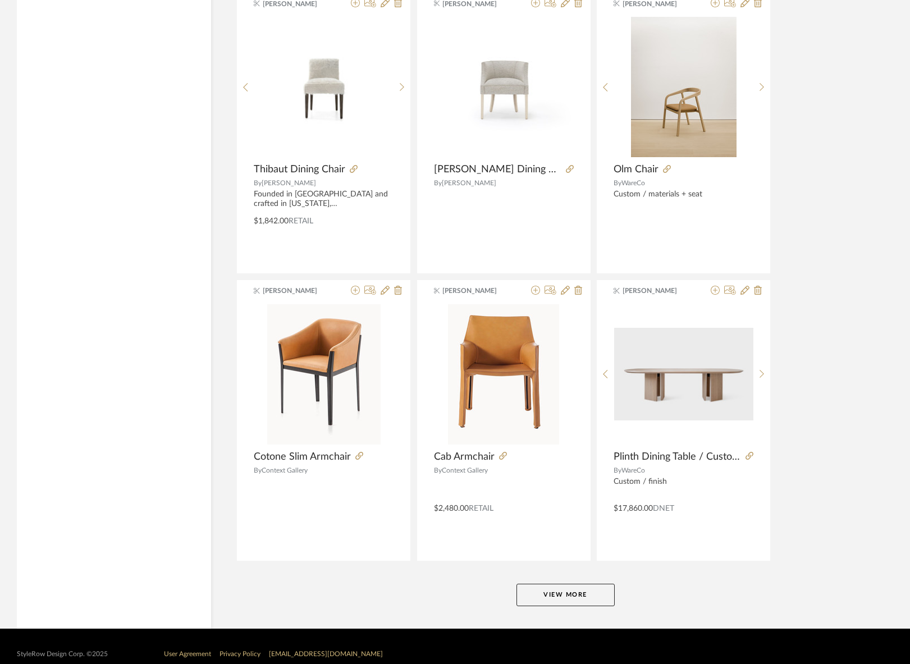
scroll to position [3142, 0]
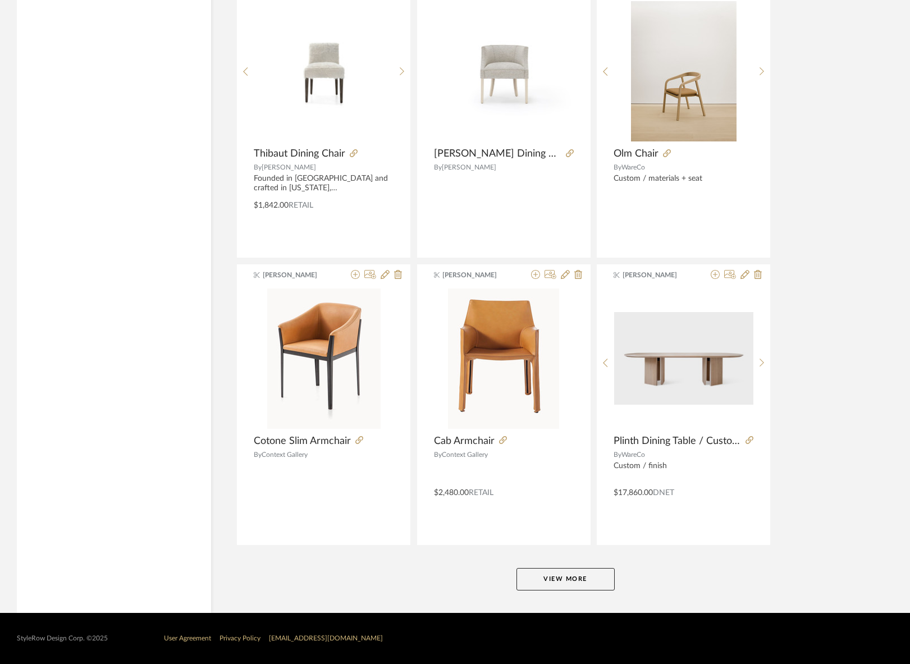
click at [564, 496] on button "View More" at bounding box center [565, 579] width 98 height 22
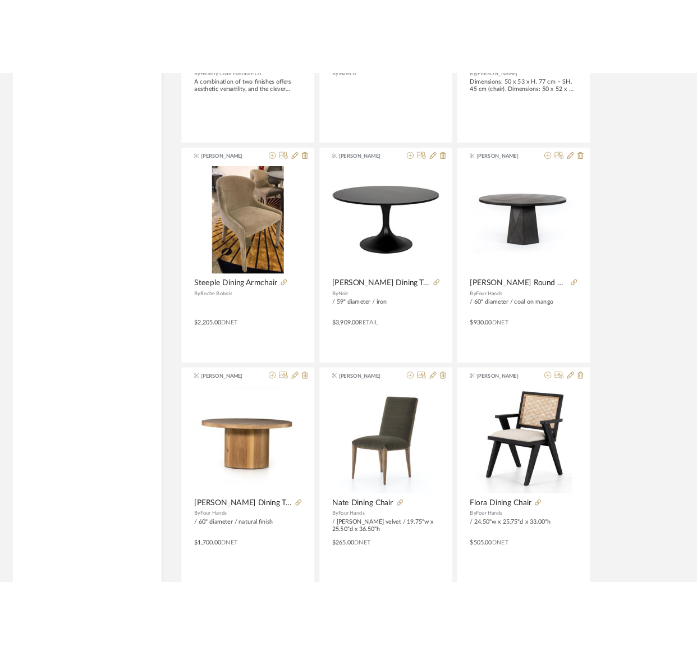
scroll to position [3884, 0]
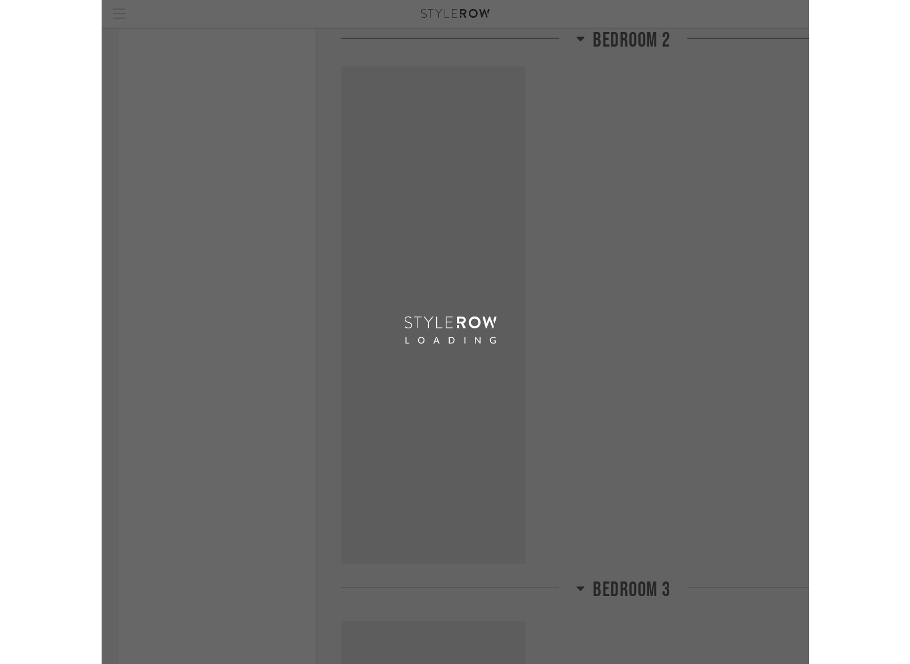
scroll to position [573, 0]
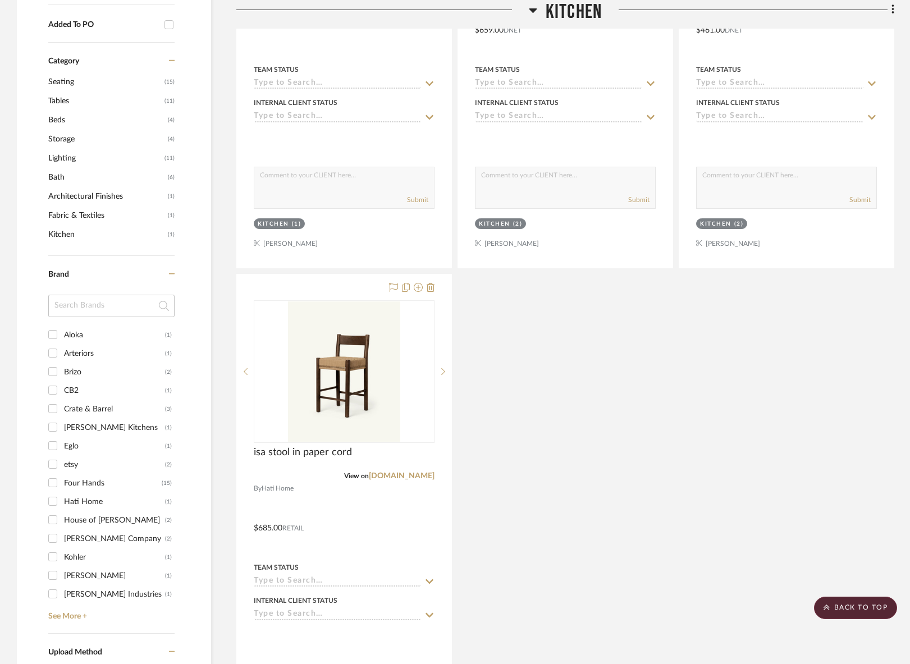
click at [530, 12] on icon at bounding box center [533, 9] width 8 height 13
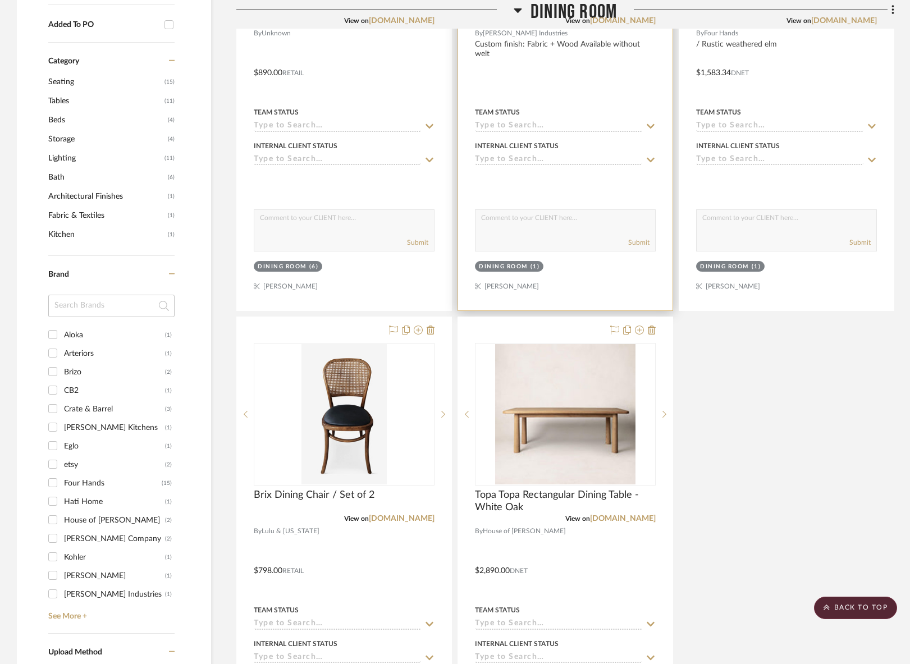
scroll to position [574, 0]
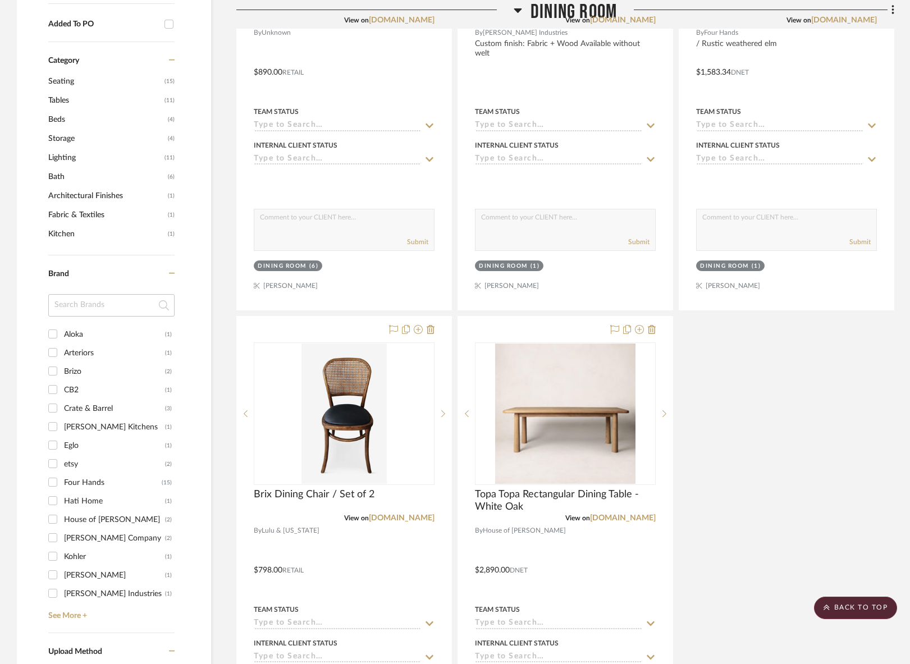
click at [518, 11] on icon at bounding box center [518, 10] width 8 height 4
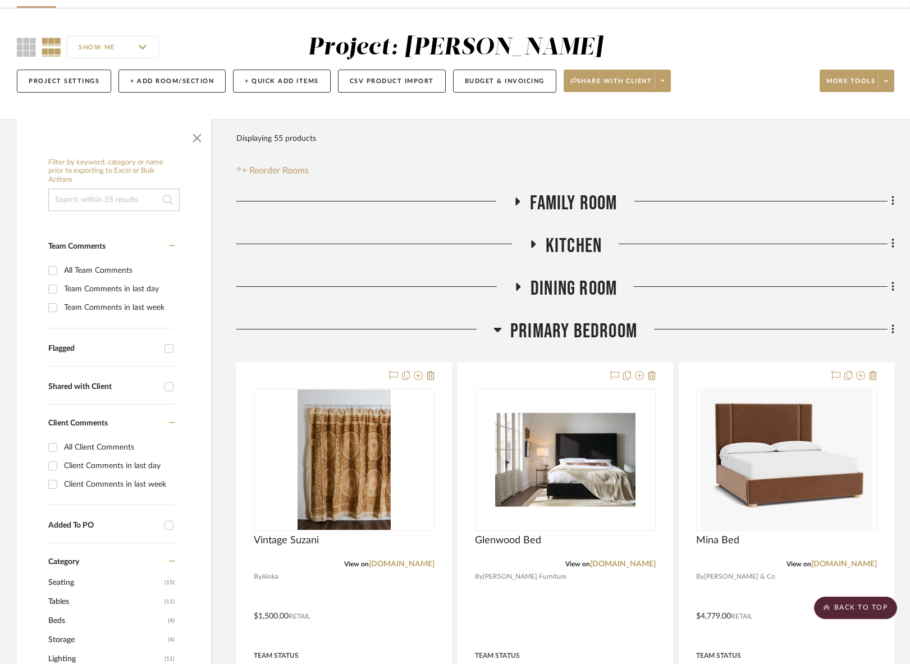
scroll to position [0, 0]
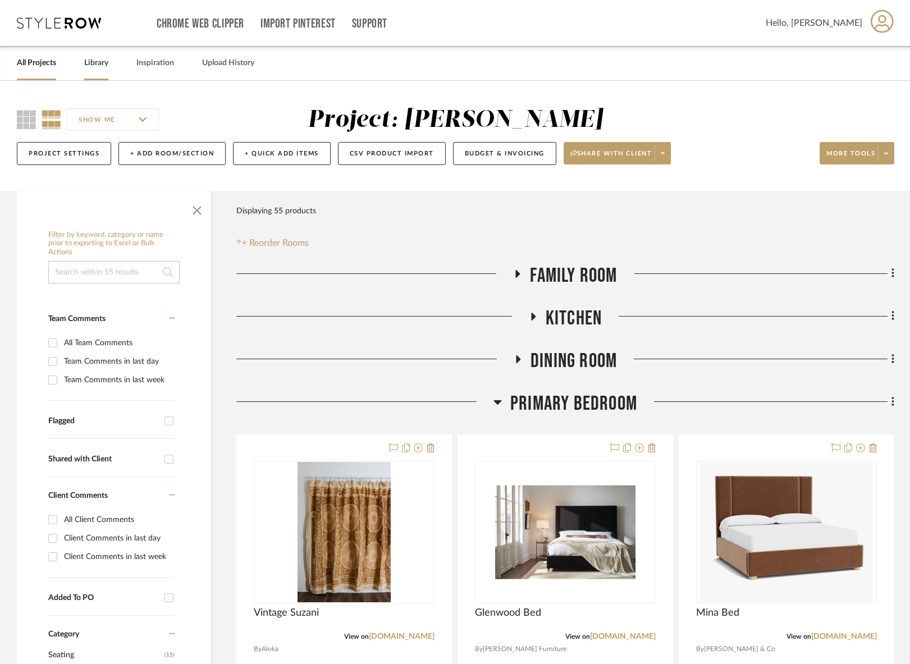
click at [92, 65] on link "Library" at bounding box center [96, 63] width 24 height 15
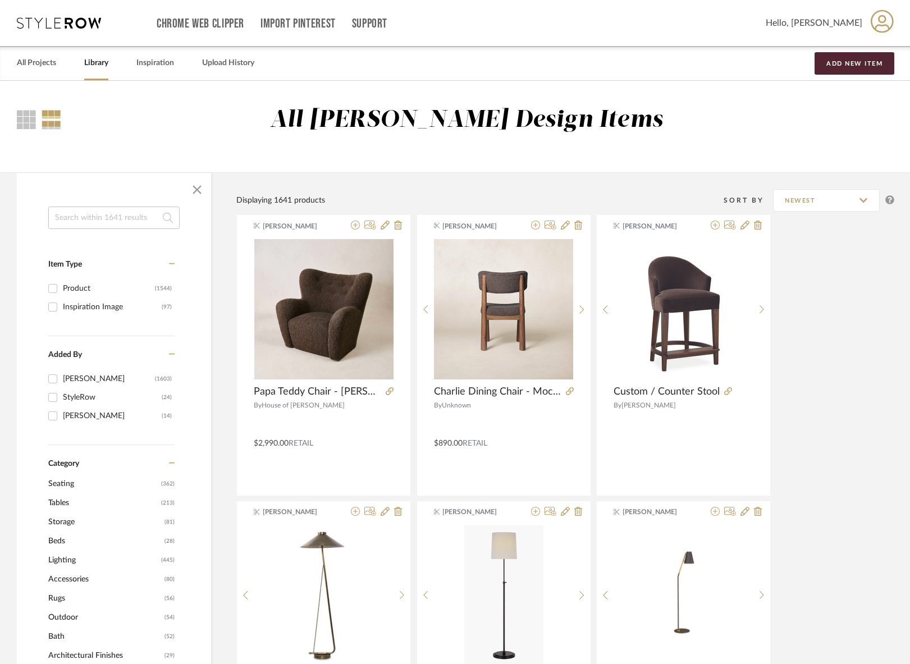
click at [109, 218] on input at bounding box center [113, 218] width 131 height 22
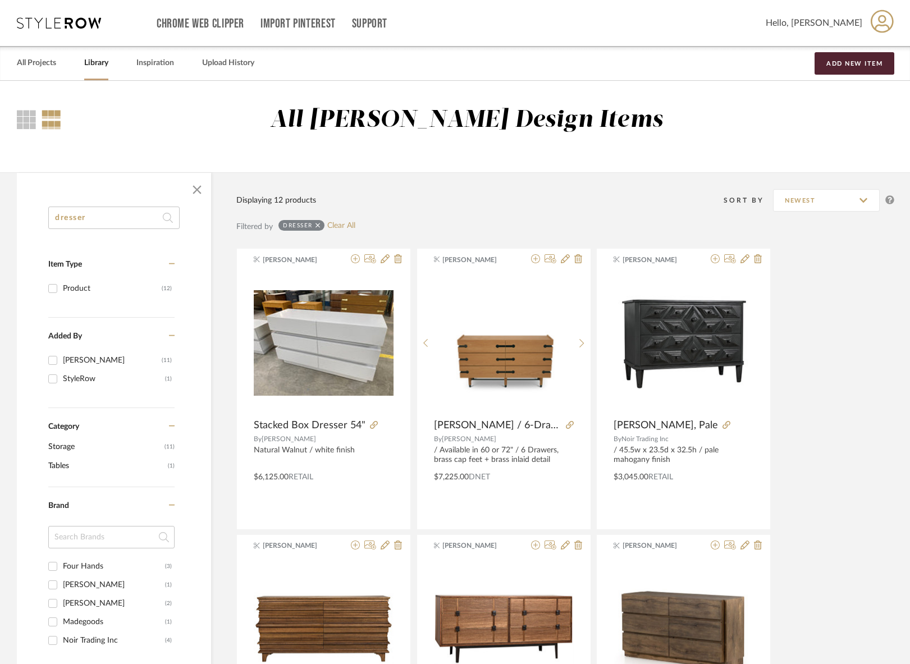
type input "dresser"
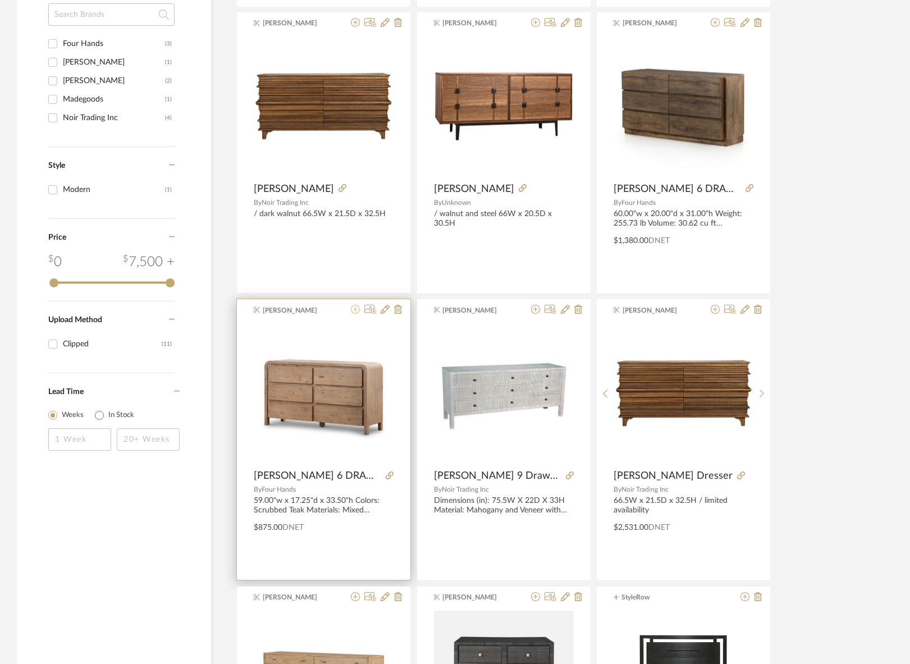
scroll to position [523, 0]
click at [355, 310] on icon at bounding box center [355, 308] width 9 height 9
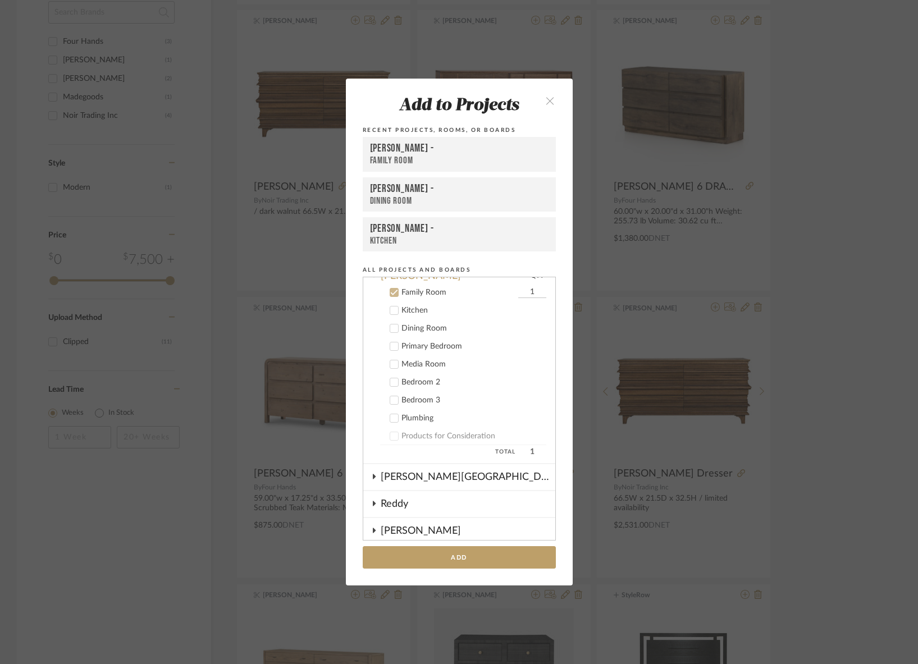
scroll to position [557, 0]
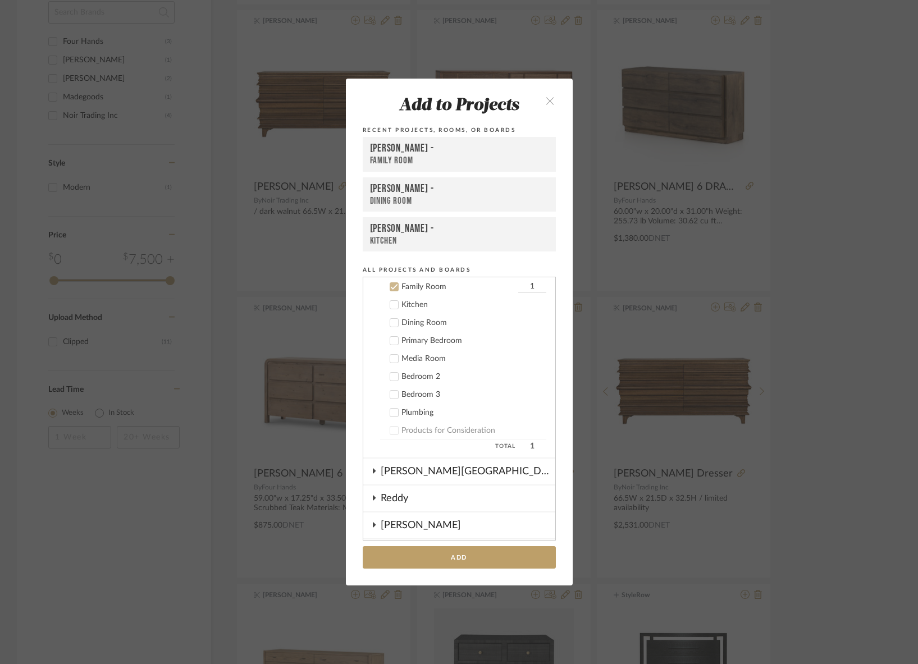
click at [393, 288] on icon at bounding box center [394, 287] width 8 height 8
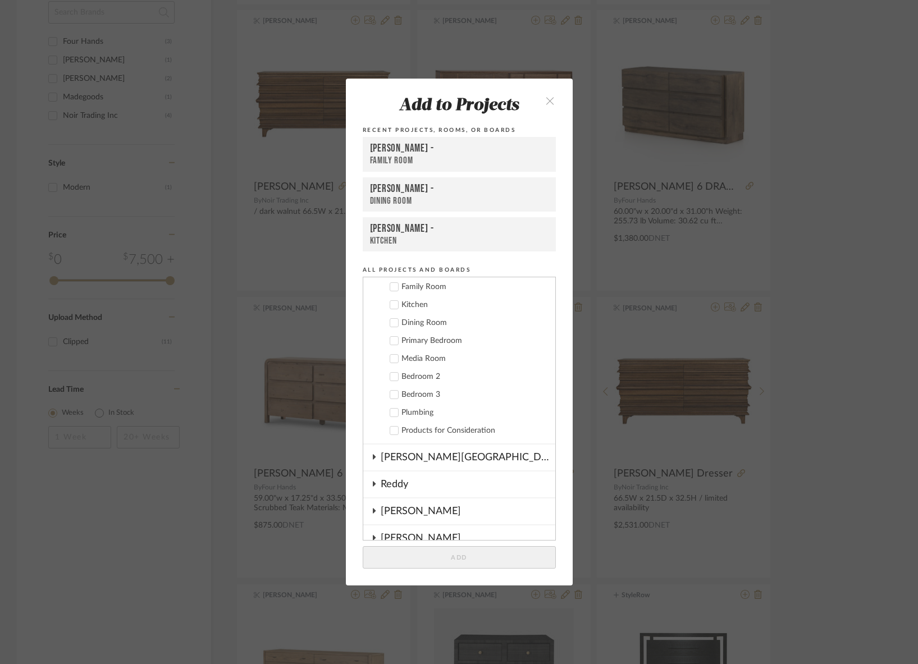
drag, startPoint x: 391, startPoint y: 395, endPoint x: 390, endPoint y: 379, distance: 16.4
click at [391, 394] on icon at bounding box center [394, 395] width 8 height 8
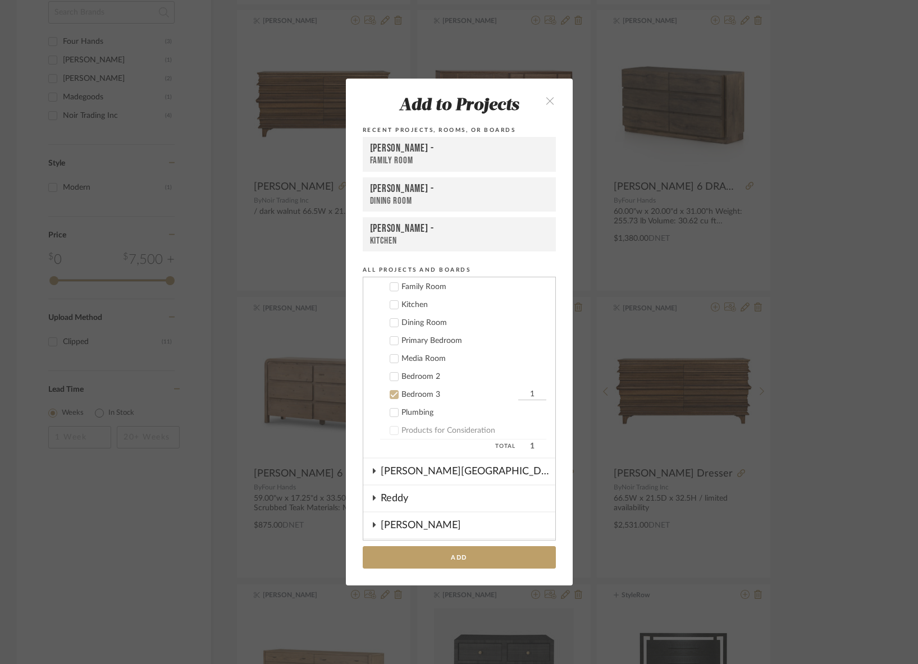
click at [390, 377] on icon at bounding box center [393, 377] width 7 height 6
click at [469, 496] on button "Add" at bounding box center [459, 557] width 193 height 23
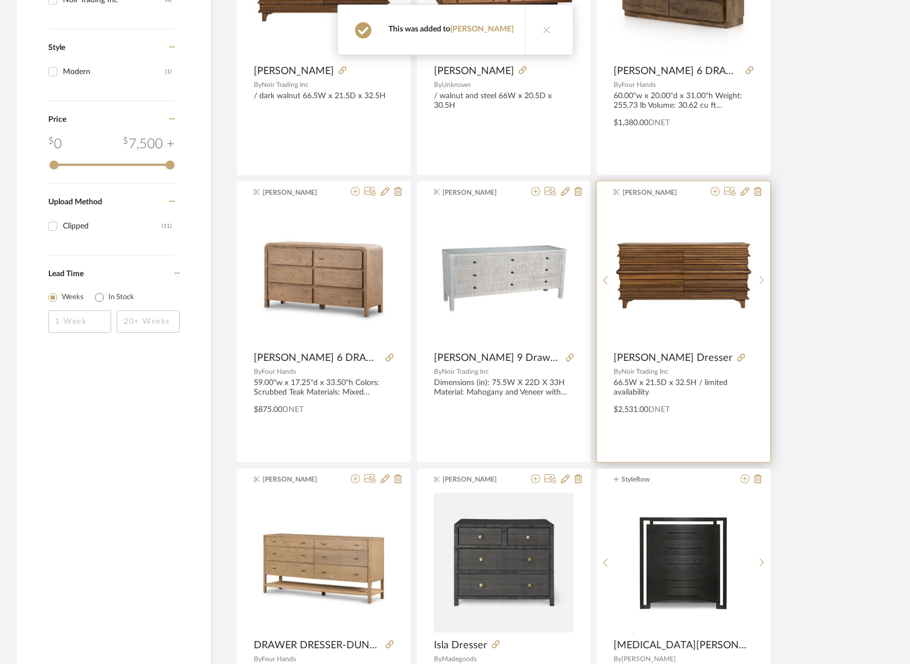
scroll to position [800, 0]
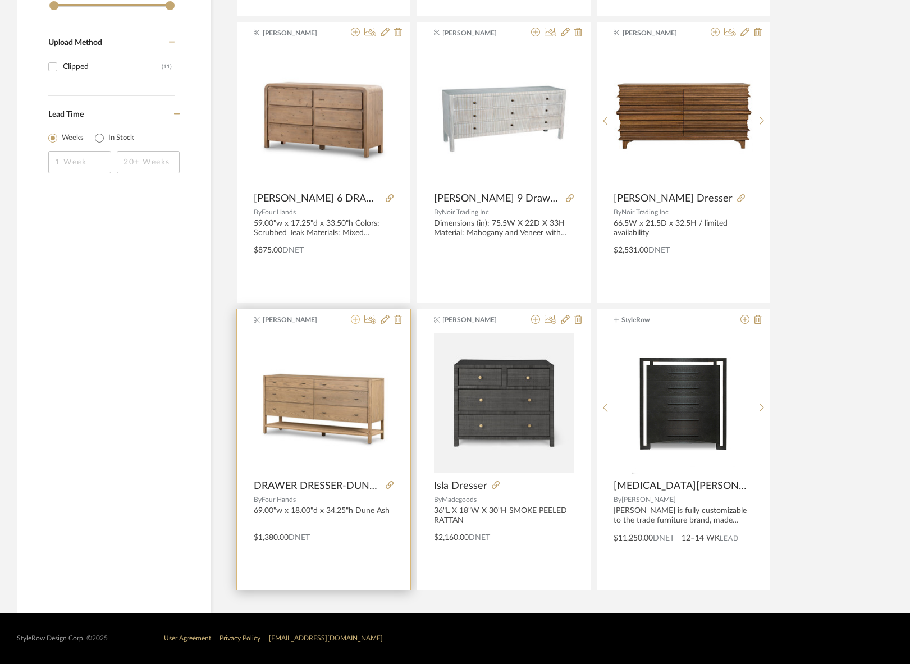
click at [353, 318] on icon at bounding box center [355, 319] width 9 height 9
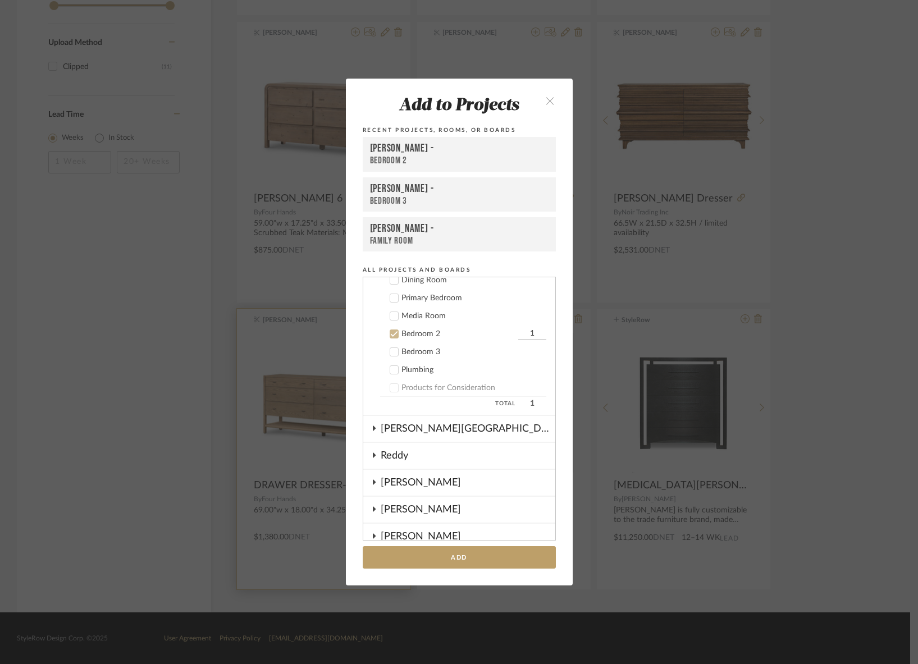
scroll to position [647, 0]
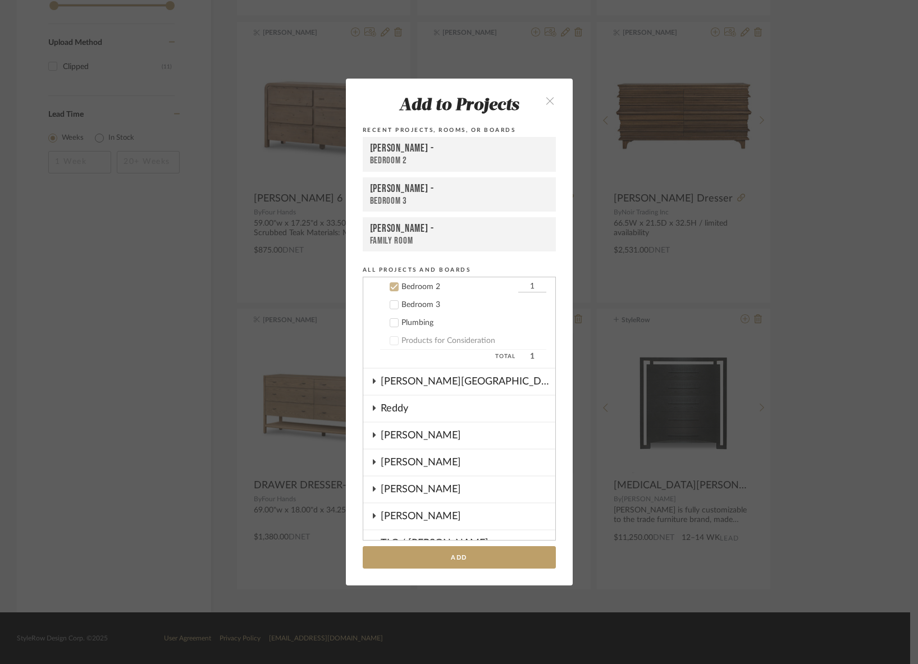
click at [327, 319] on div "Add to Projects Recent Projects, Rooms, or Boards [PERSON_NAME] - Bedroom 2 [PE…" at bounding box center [459, 332] width 918 height 664
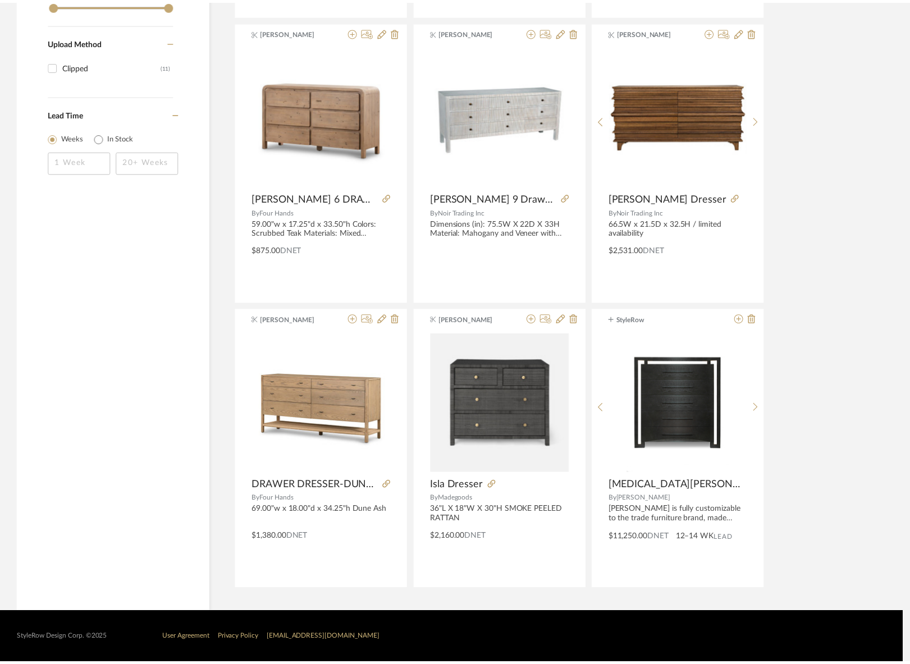
scroll to position [800, 0]
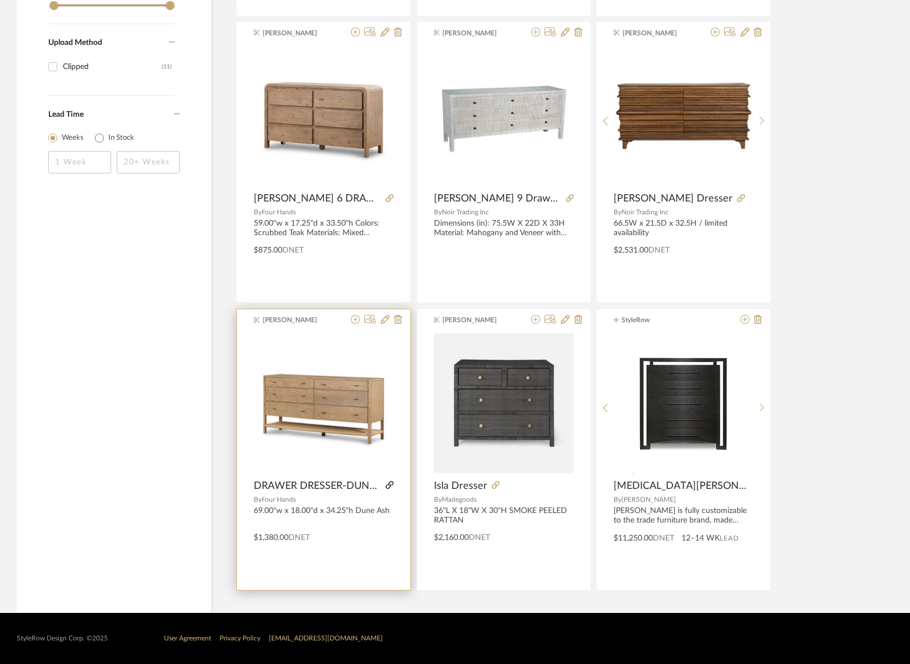
click at [393, 482] on icon at bounding box center [390, 485] width 8 height 8
click at [384, 318] on icon at bounding box center [385, 319] width 9 height 9
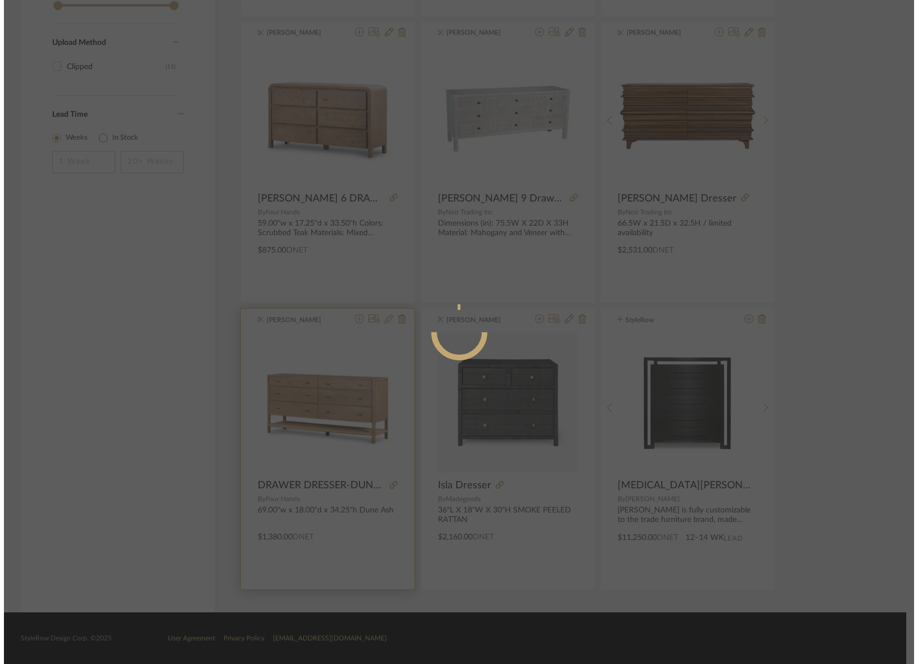
scroll to position [0, 0]
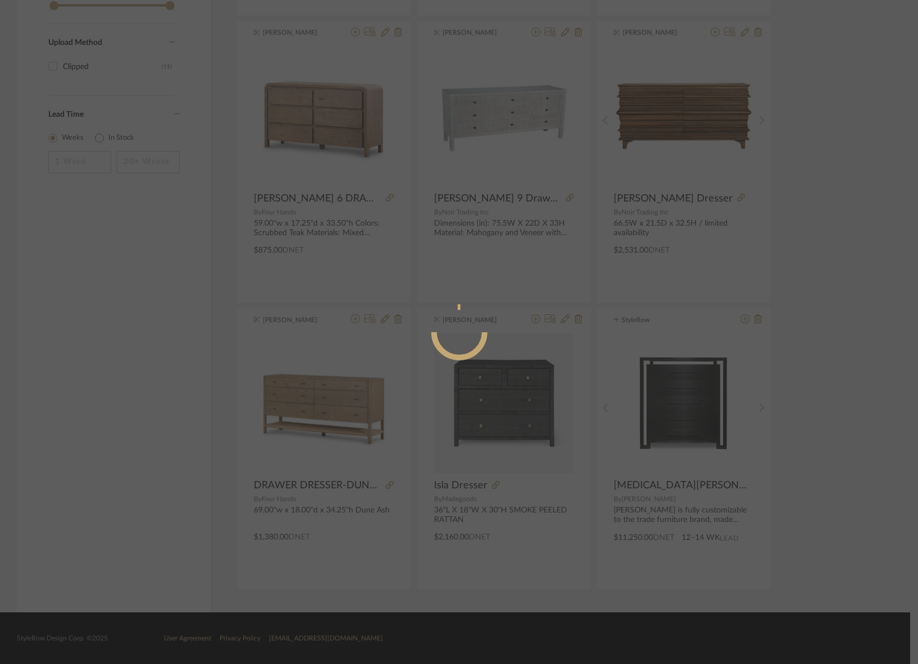
radio input "true"
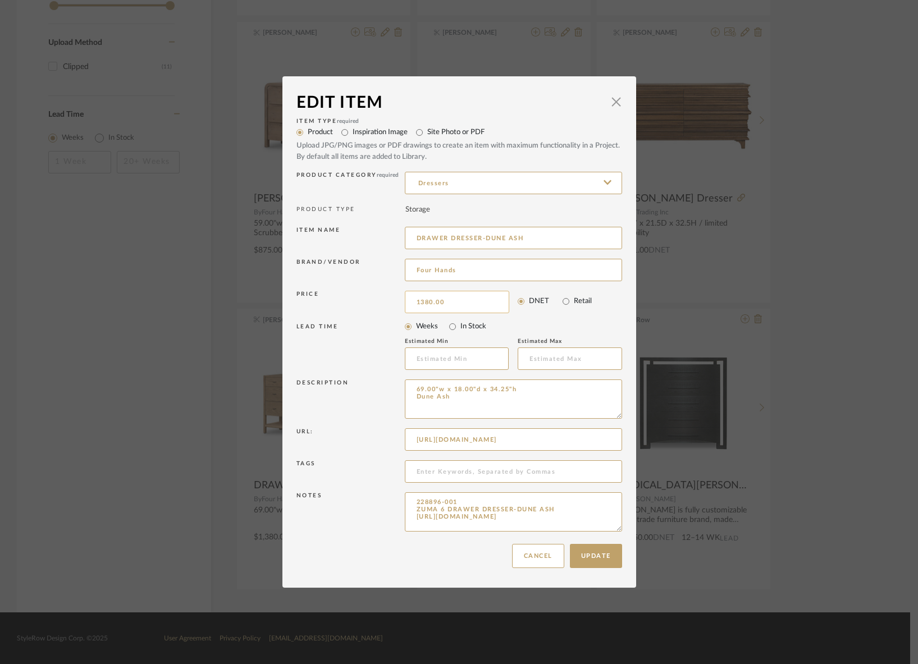
click at [454, 303] on input "1380.00" at bounding box center [457, 302] width 104 height 22
type input "$1,781.00"
click at [588, 496] on button "Update" at bounding box center [596, 556] width 52 height 24
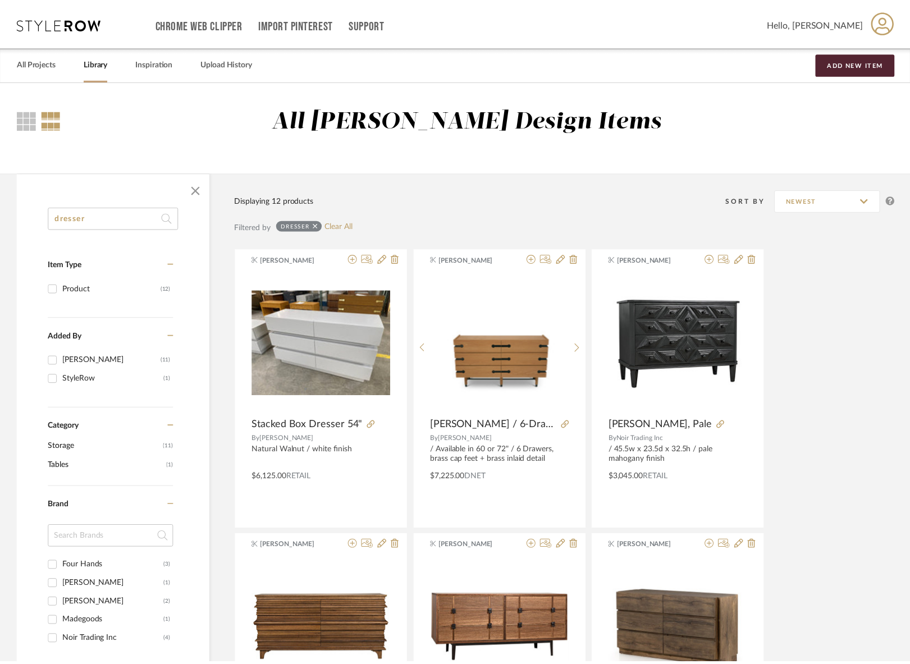
scroll to position [800, 0]
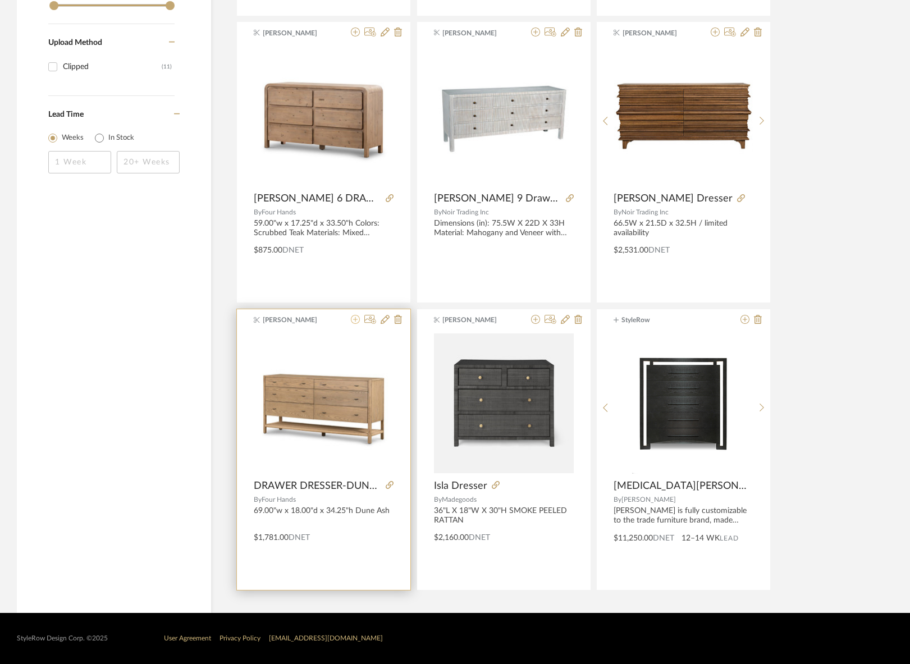
click at [355, 319] on icon at bounding box center [355, 319] width 9 height 9
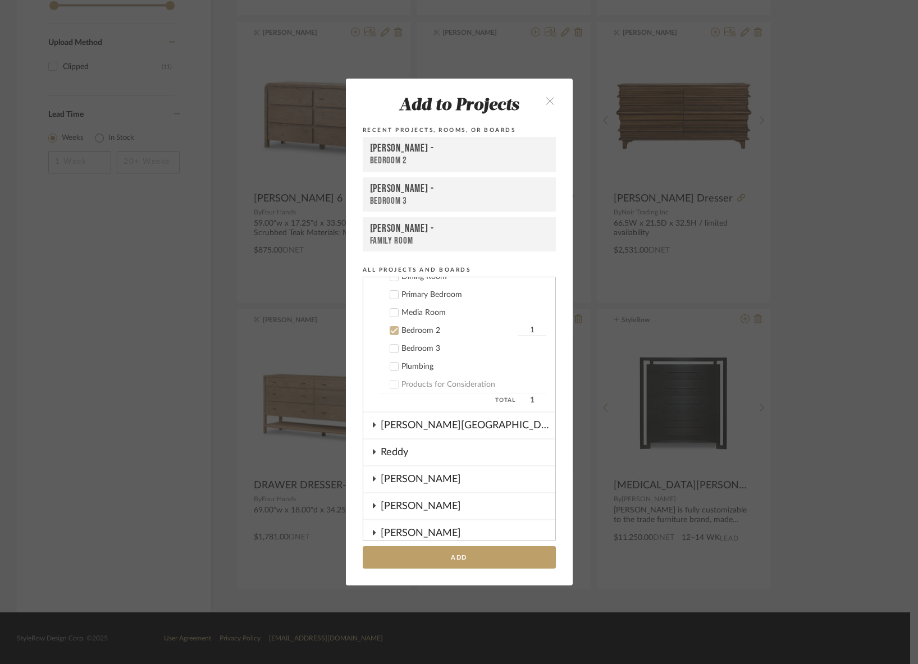
scroll to position [602, 0]
click at [391, 349] on icon at bounding box center [393, 351] width 7 height 6
click at [513, 496] on button "Add" at bounding box center [459, 557] width 193 height 23
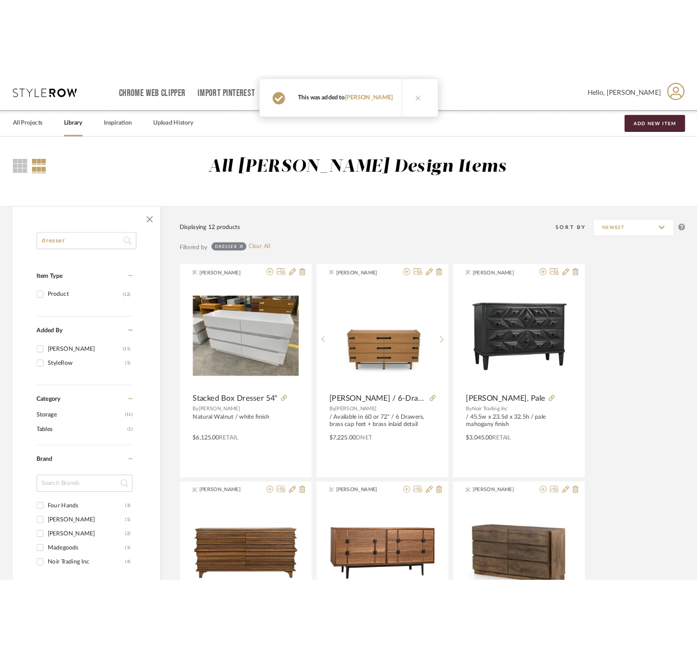
scroll to position [800, 0]
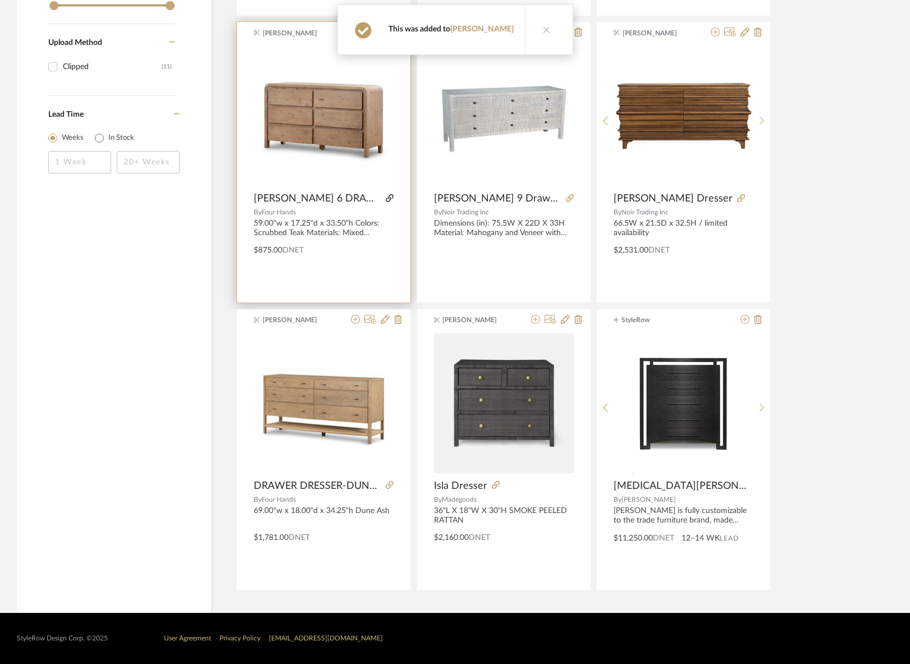
click at [388, 197] on icon at bounding box center [390, 198] width 8 height 8
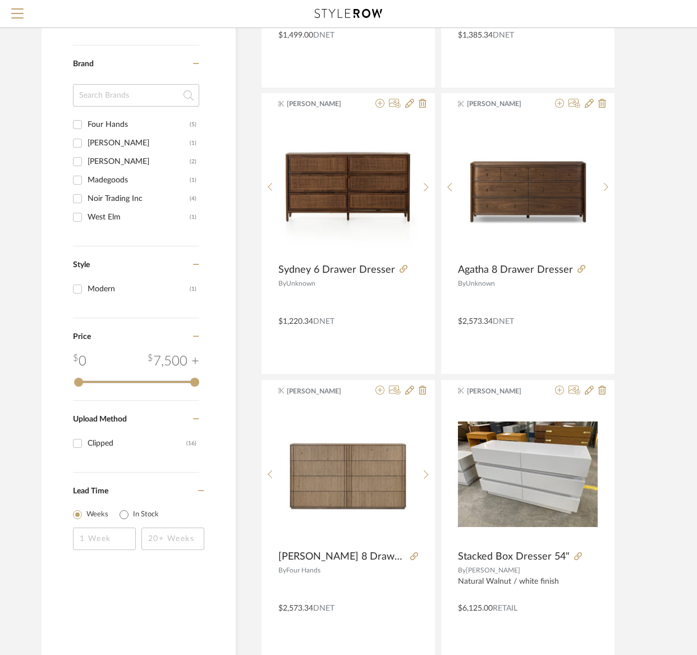
scroll to position [390, 0]
